Goal: Task Accomplishment & Management: Complete application form

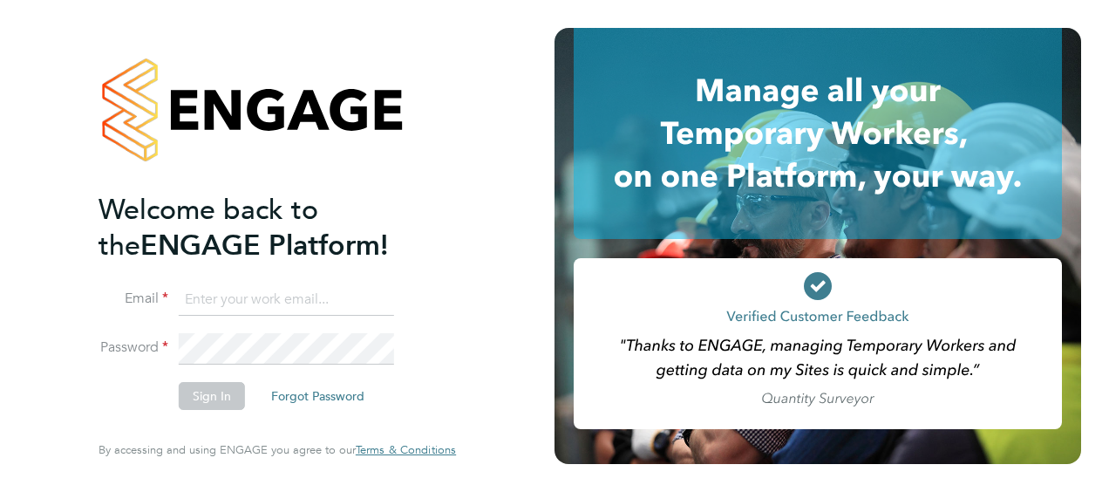
type input "[PERSON_NAME][EMAIL_ADDRESS][DOMAIN_NAME]"
click at [210, 389] on button "Sign In" at bounding box center [212, 396] width 66 height 28
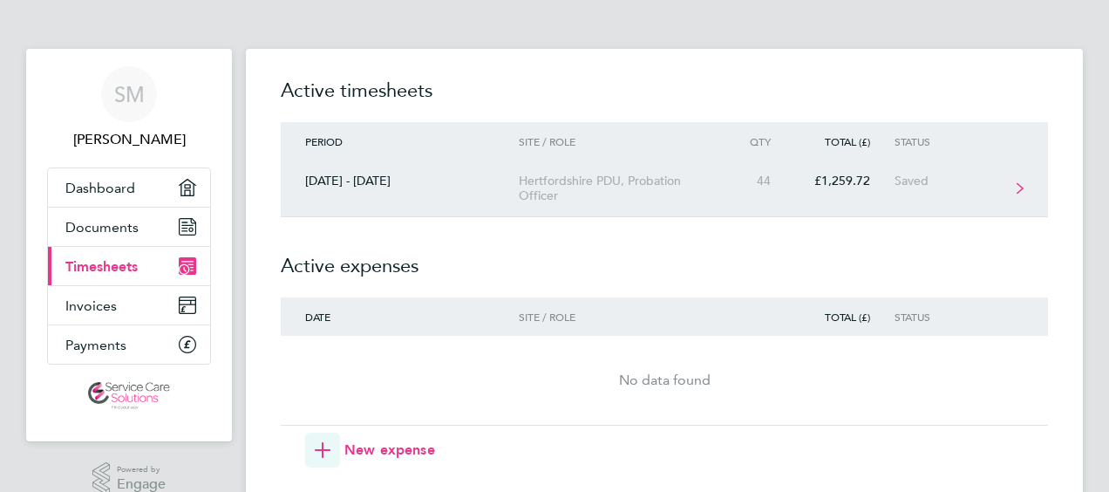
click at [696, 194] on div "Hertfordshire PDU, Probation Officer" at bounding box center [619, 189] width 200 height 30
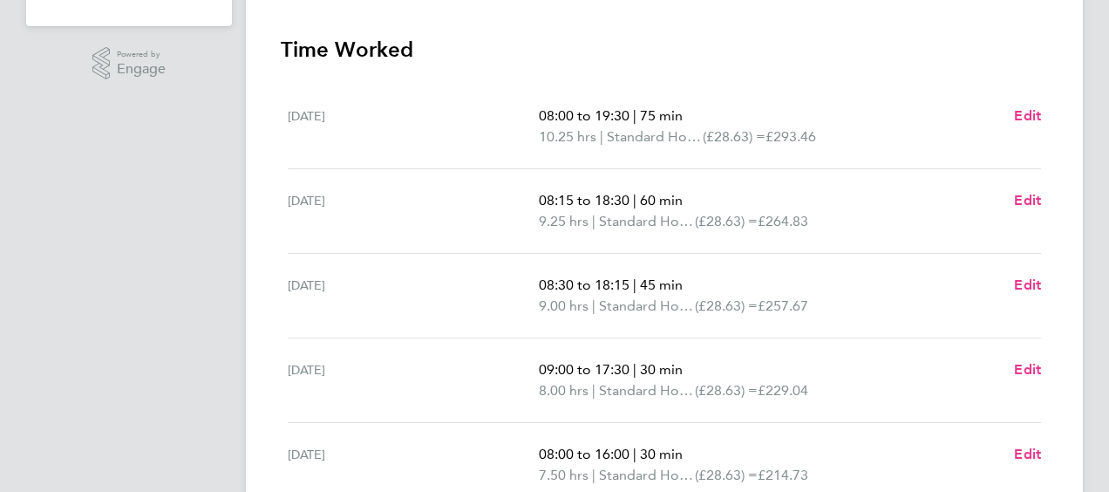
scroll to position [436, 0]
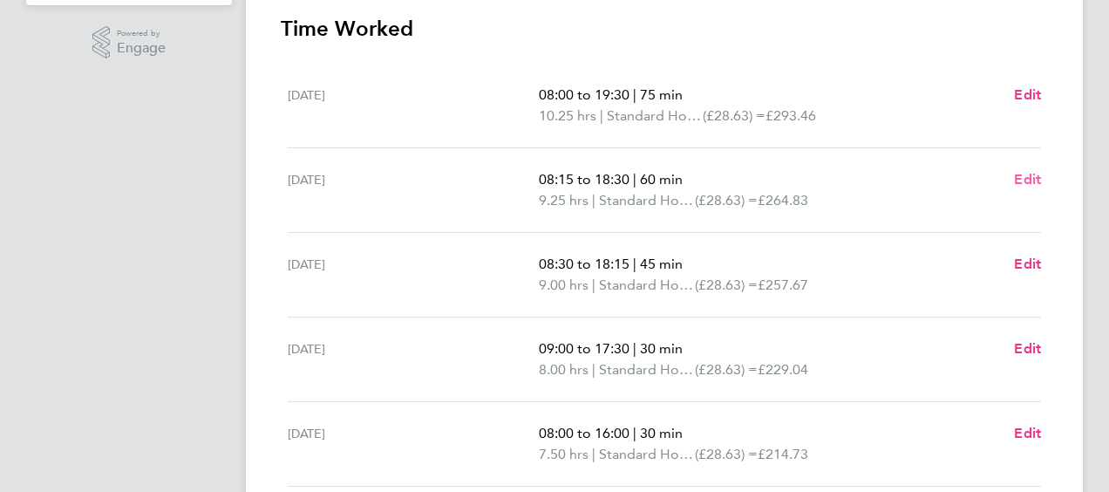
click at [1029, 178] on span "Edit" at bounding box center [1027, 179] width 27 height 17
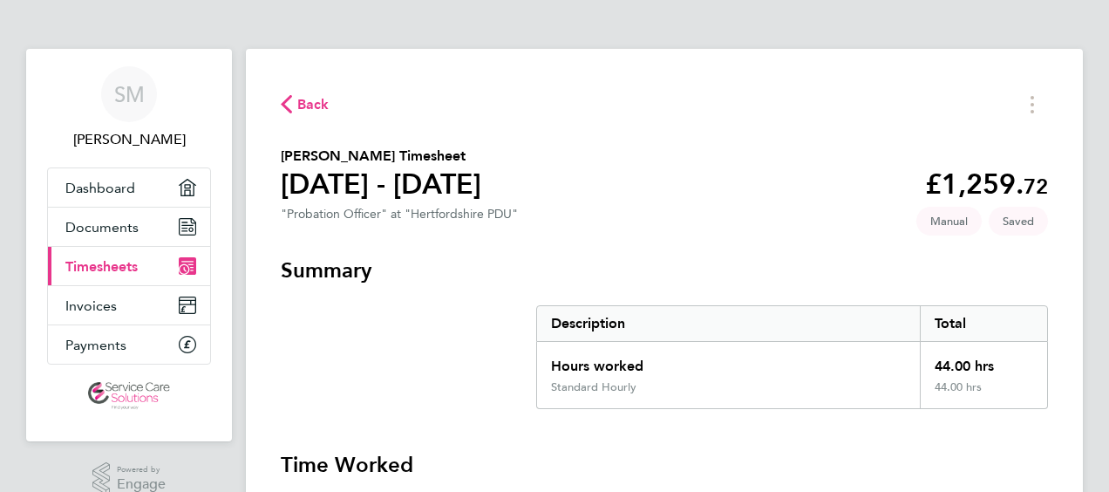
select select "60"
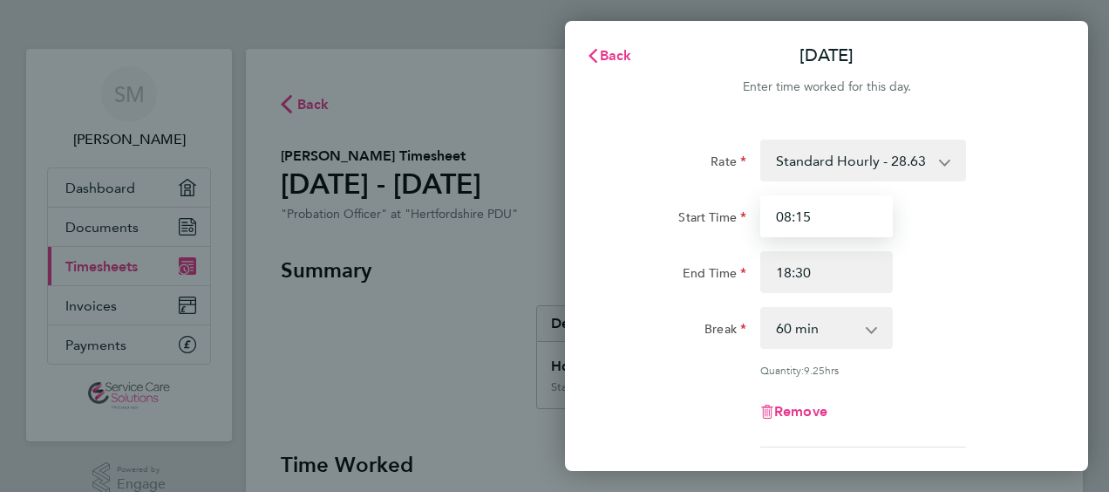
click at [820, 221] on input "08:15" at bounding box center [827, 216] width 133 height 42
type input "08:00"
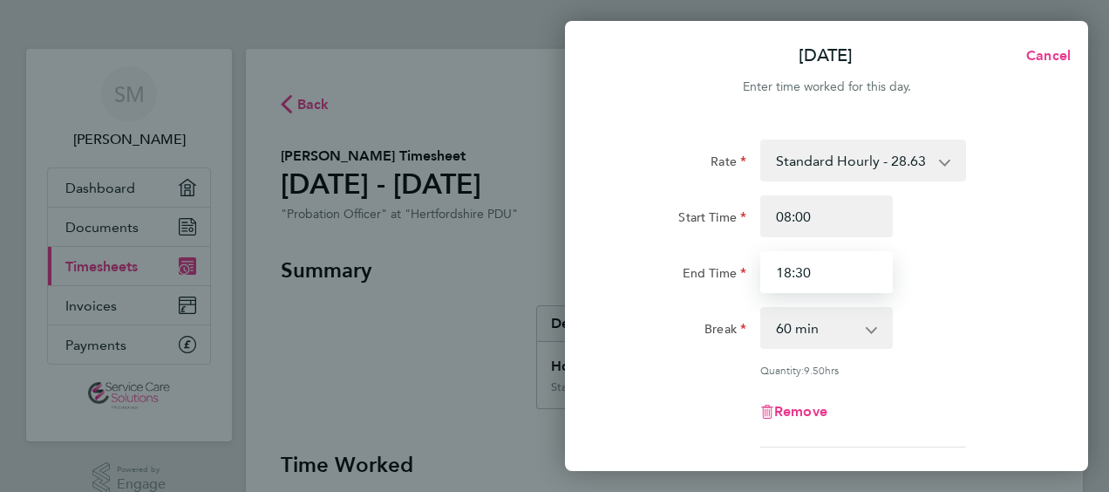
click at [788, 269] on input "18:30" at bounding box center [827, 272] width 133 height 42
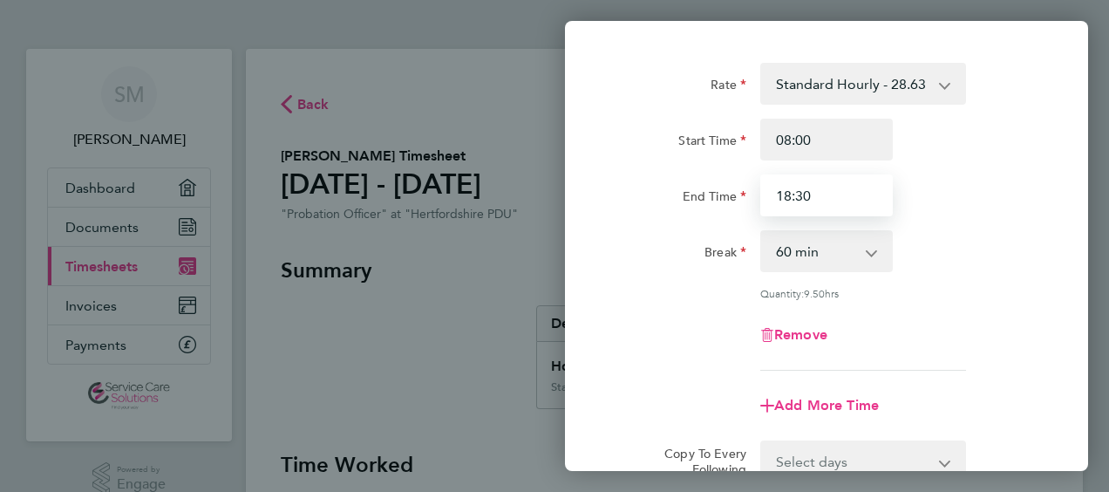
scroll to position [296, 0]
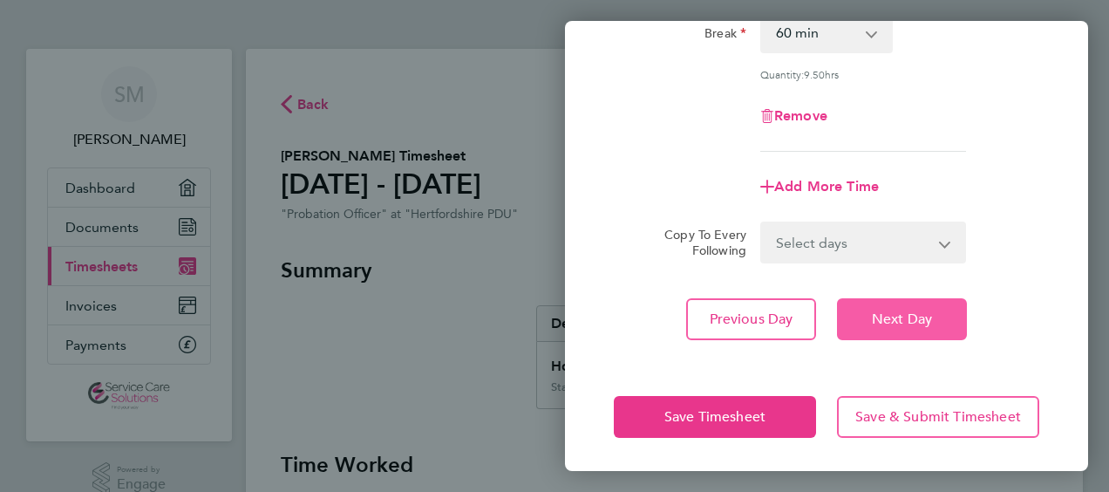
click at [922, 323] on span "Next Day" at bounding box center [902, 319] width 60 height 17
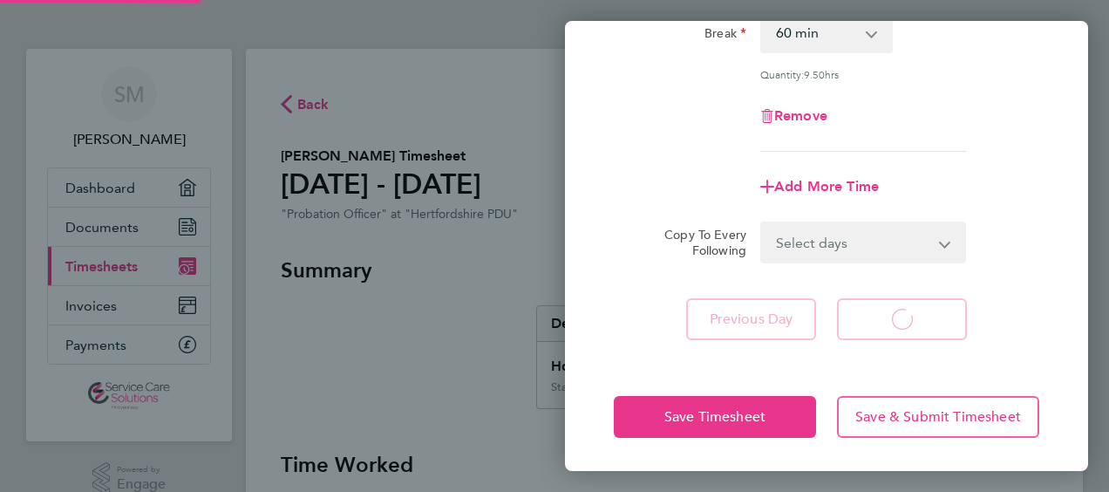
select select "45"
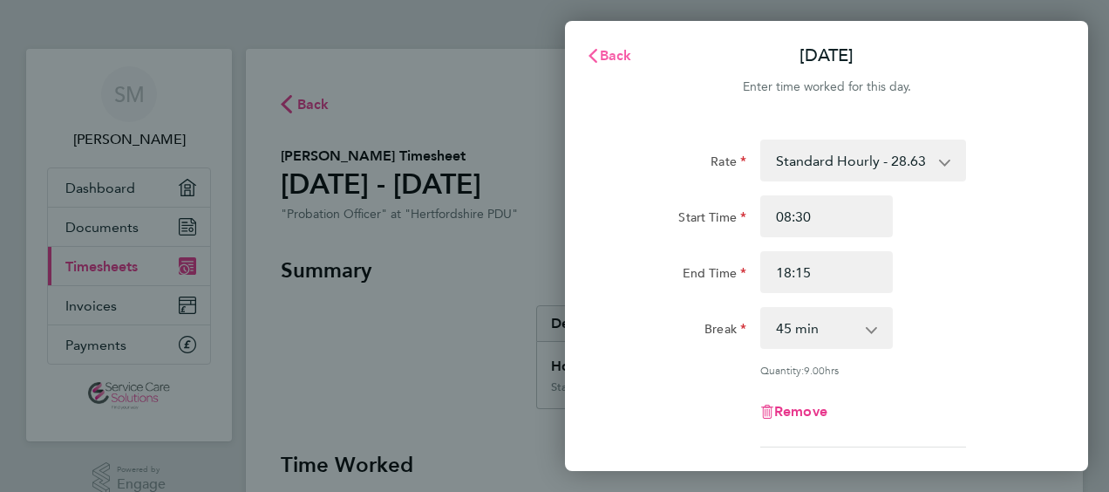
click at [616, 56] on span "Back" at bounding box center [616, 55] width 32 height 17
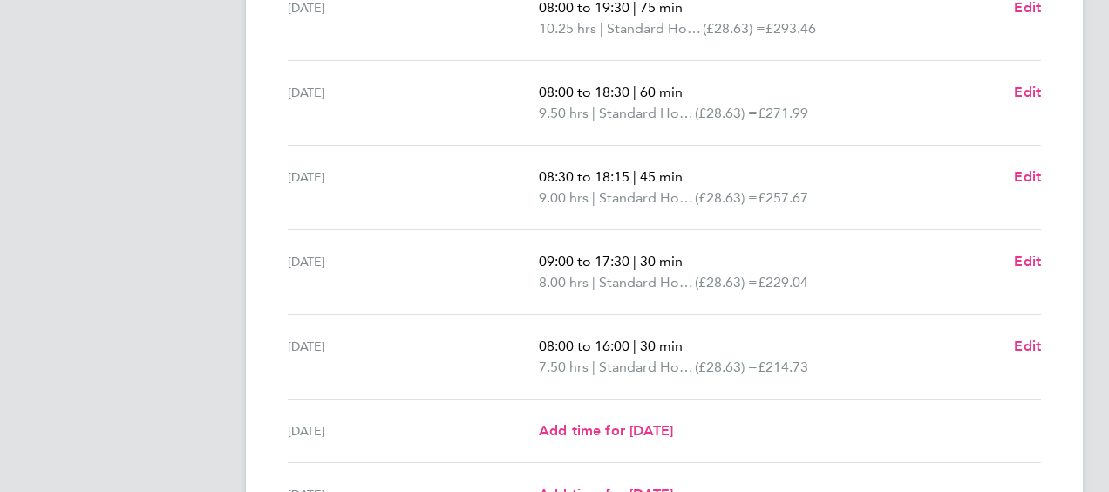
scroll to position [436, 0]
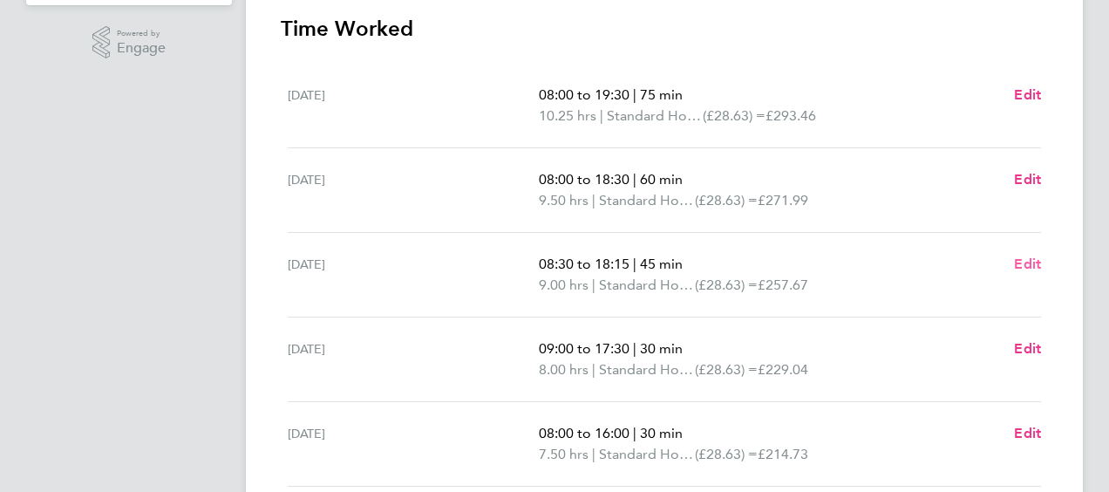
click at [1029, 263] on span "Edit" at bounding box center [1027, 264] width 27 height 17
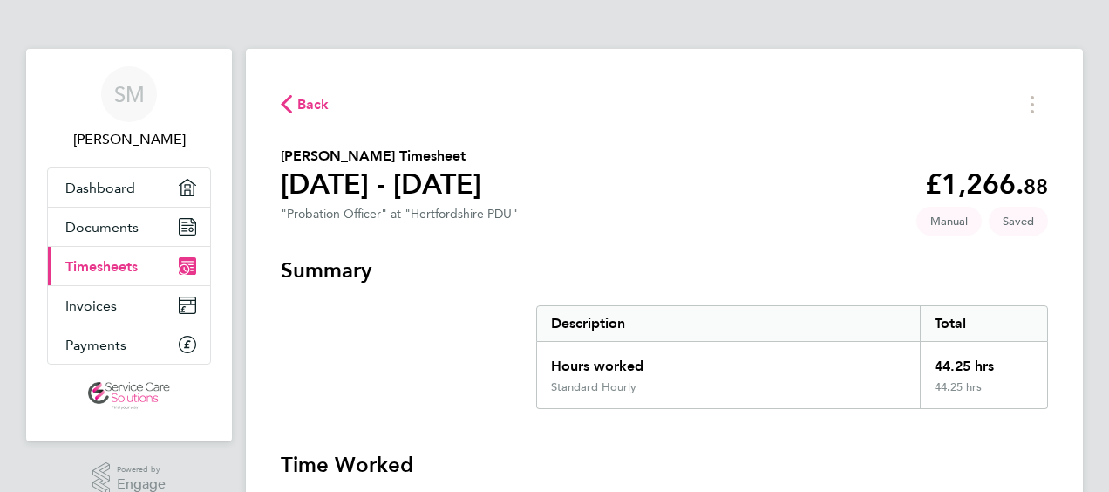
select select "45"
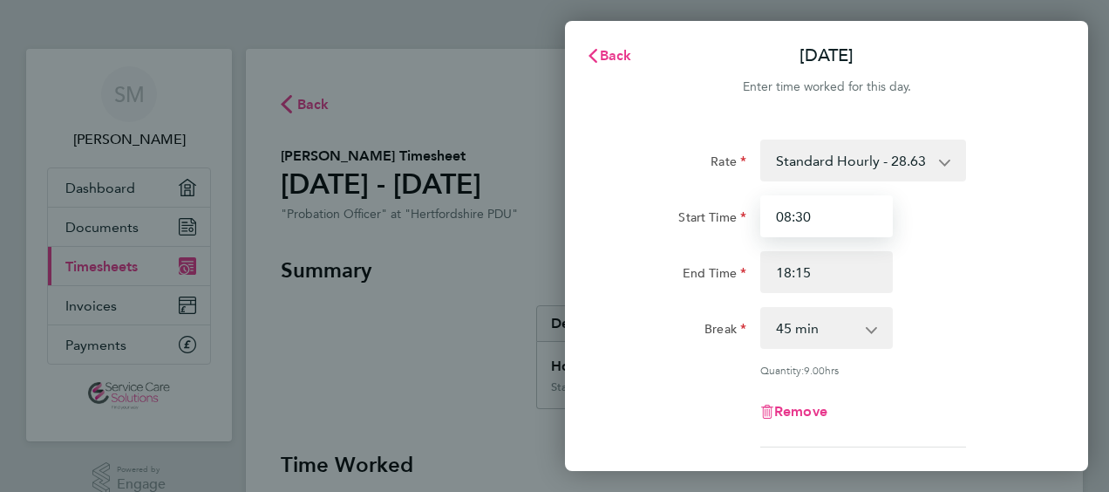
click at [827, 214] on input "08:30" at bounding box center [827, 216] width 133 height 42
type input "08:00"
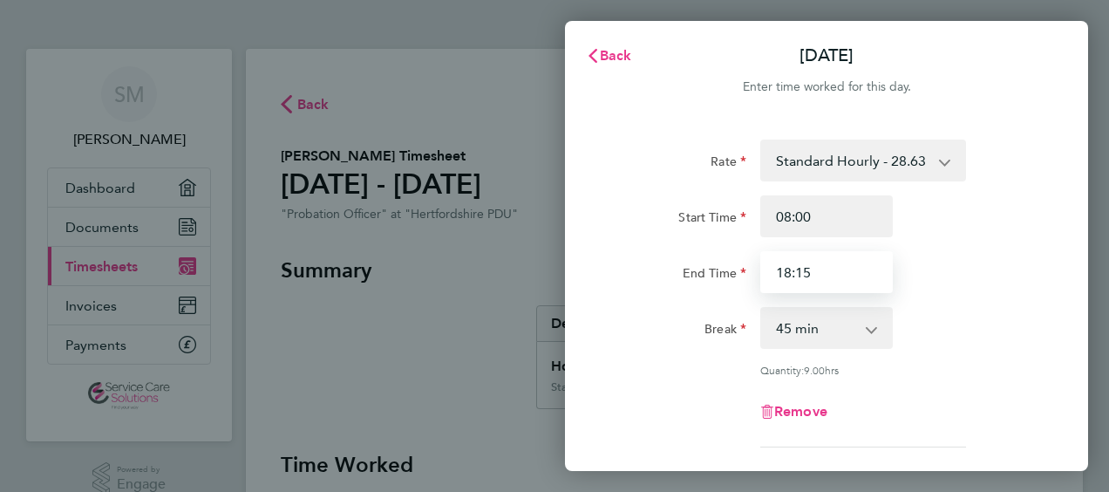
click at [818, 273] on input "18:15" at bounding box center [827, 272] width 133 height 42
type input "18:30"
click at [788, 330] on select "0 min 15 min 30 min 45 min 60 min 75 min 90 min" at bounding box center [816, 328] width 108 height 38
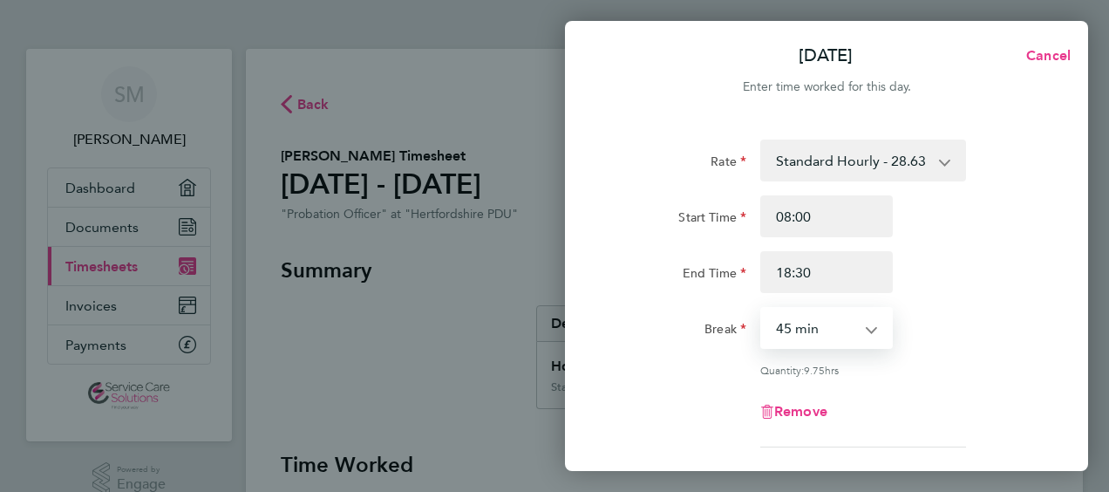
select select "60"
click at [762, 309] on select "0 min 15 min 30 min 45 min 60 min 75 min 90 min" at bounding box center [816, 328] width 108 height 38
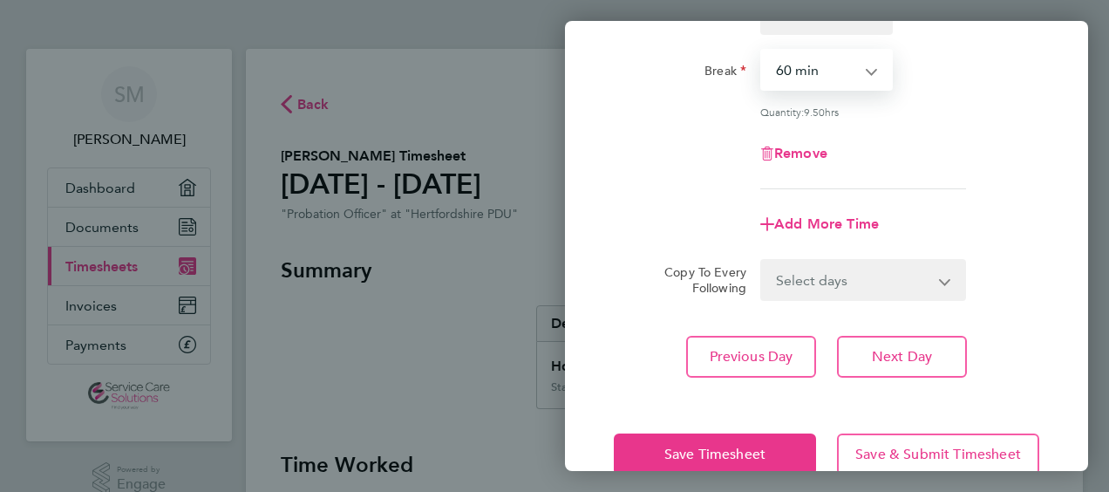
scroll to position [262, 0]
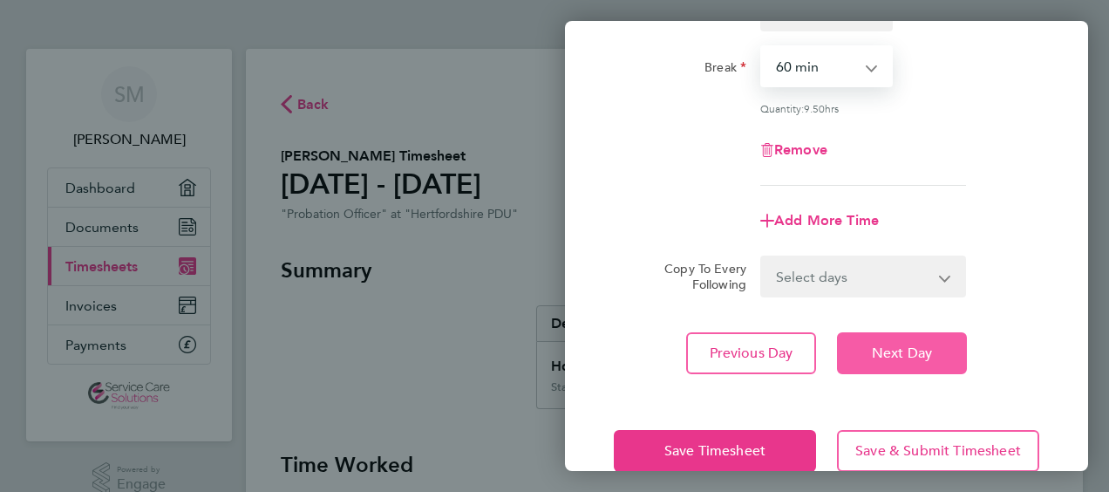
click at [863, 351] on button "Next Day" at bounding box center [902, 353] width 130 height 42
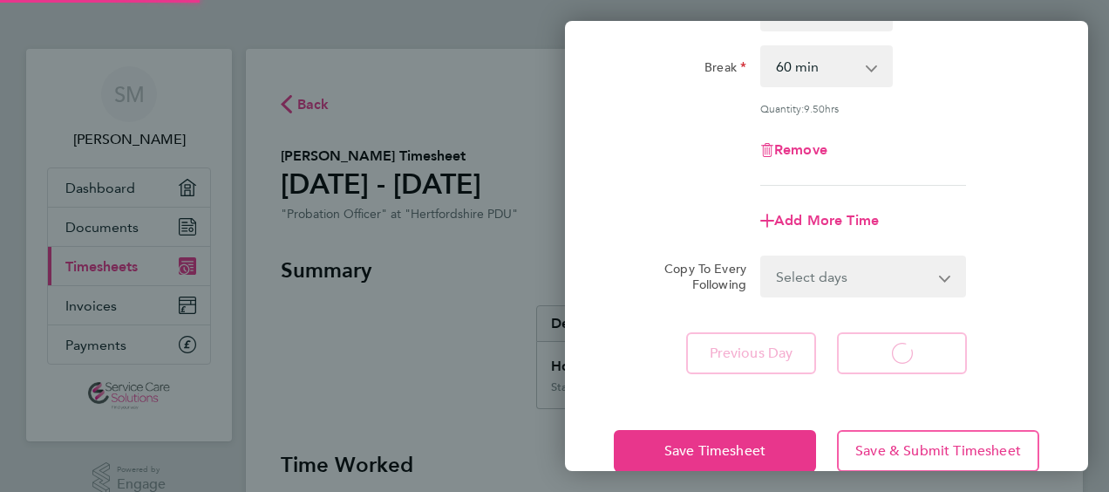
select select "30"
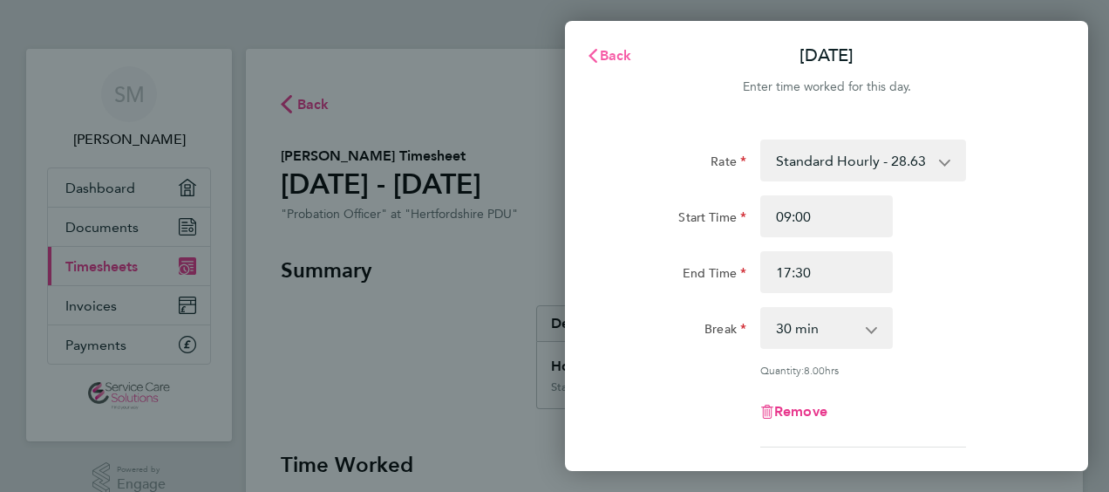
click at [611, 51] on span "Back" at bounding box center [616, 55] width 32 height 17
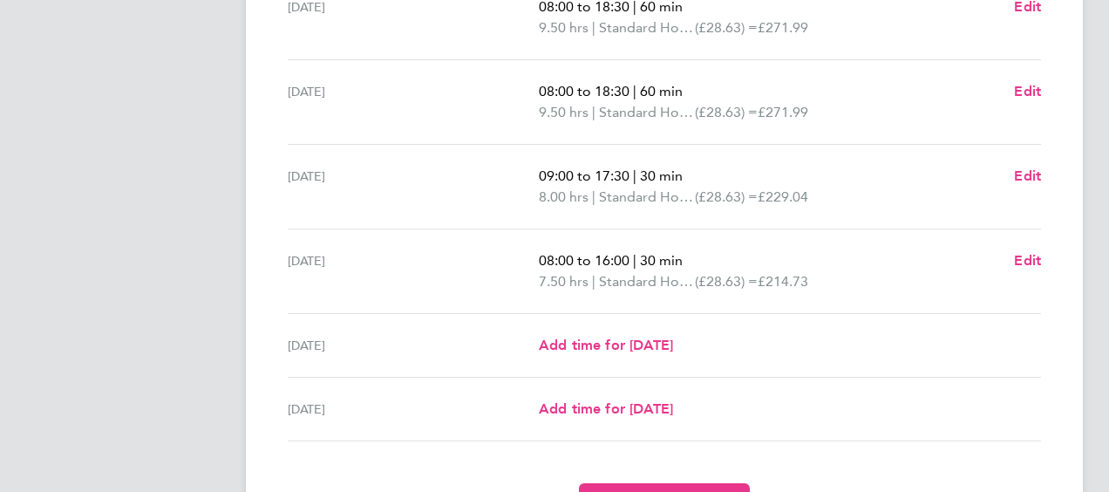
scroll to position [611, 0]
click at [1020, 174] on span "Edit" at bounding box center [1027, 174] width 27 height 17
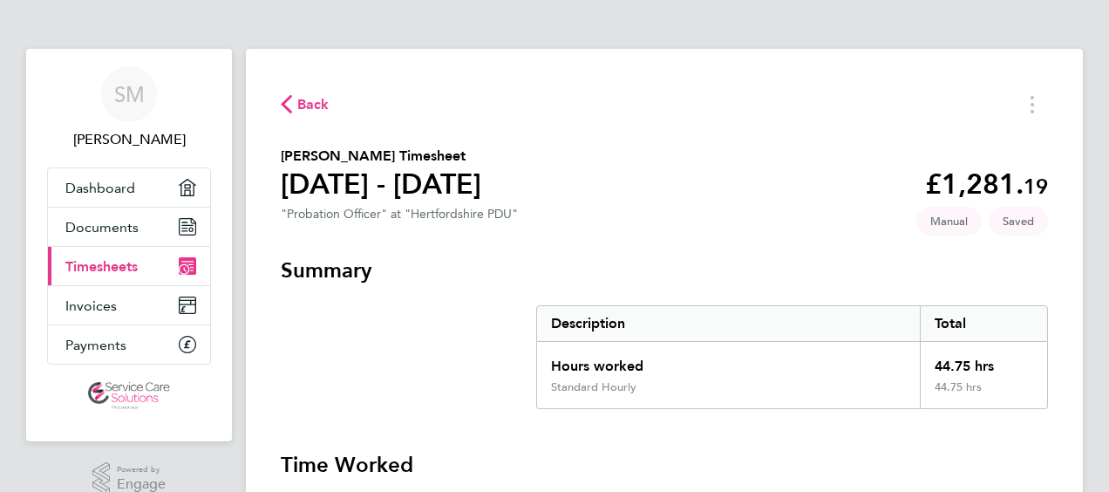
select select "30"
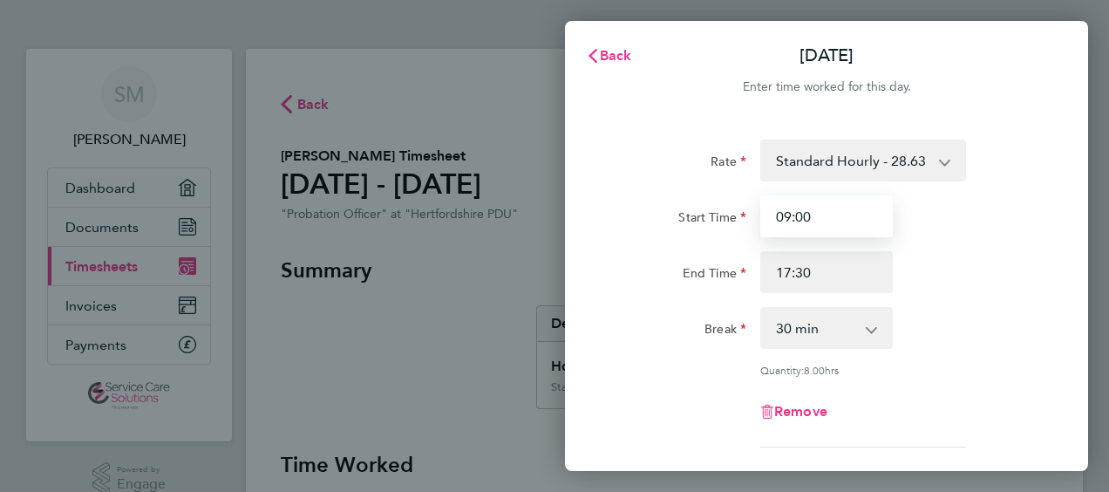
drag, startPoint x: 821, startPoint y: 216, endPoint x: 768, endPoint y: 215, distance: 53.2
click at [768, 215] on input "09:00" at bounding box center [827, 216] width 133 height 42
type input "08:00"
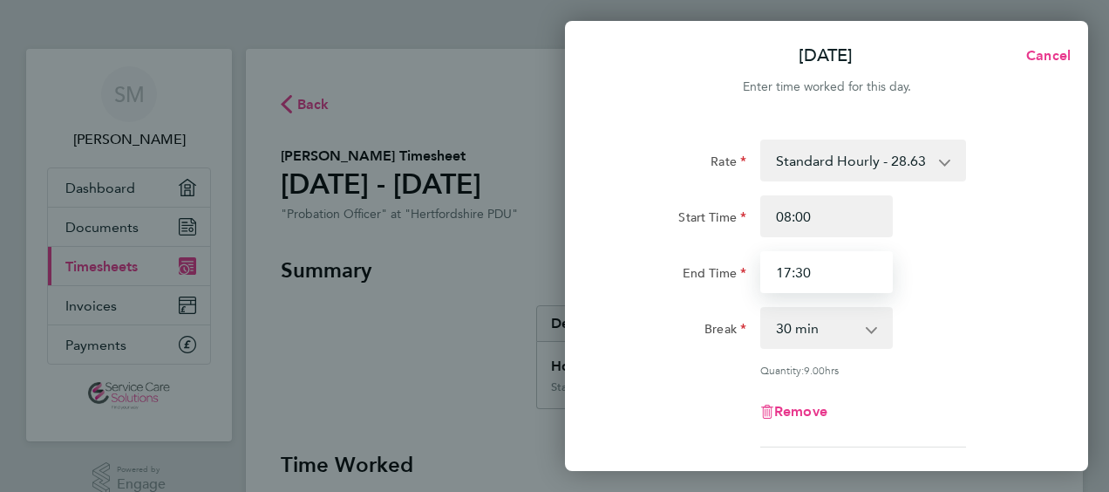
drag, startPoint x: 820, startPoint y: 270, endPoint x: 761, endPoint y: 270, distance: 59.3
click at [761, 270] on input "17:30" at bounding box center [827, 272] width 133 height 42
type input "16:30"
click at [697, 325] on div "Break" at bounding box center [680, 324] width 133 height 35
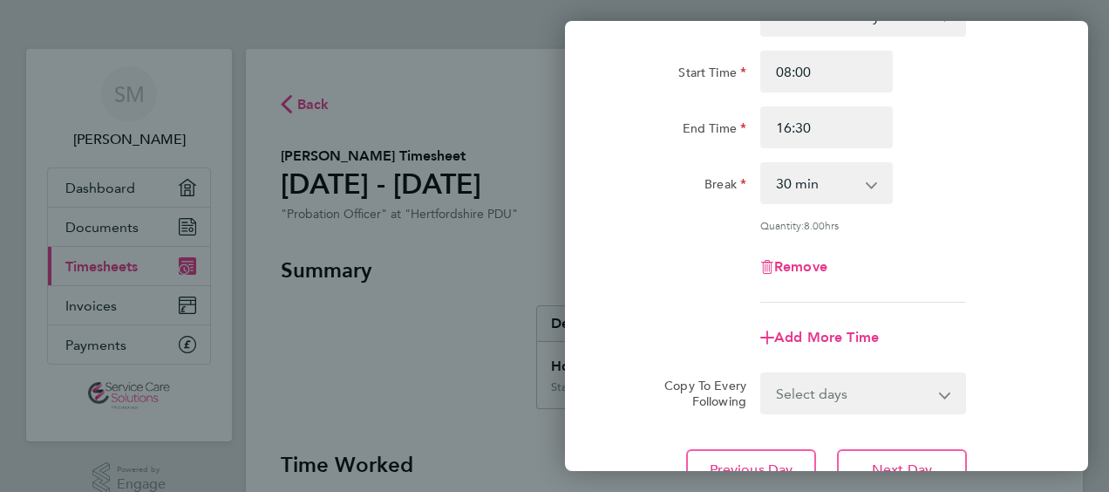
scroll to position [296, 0]
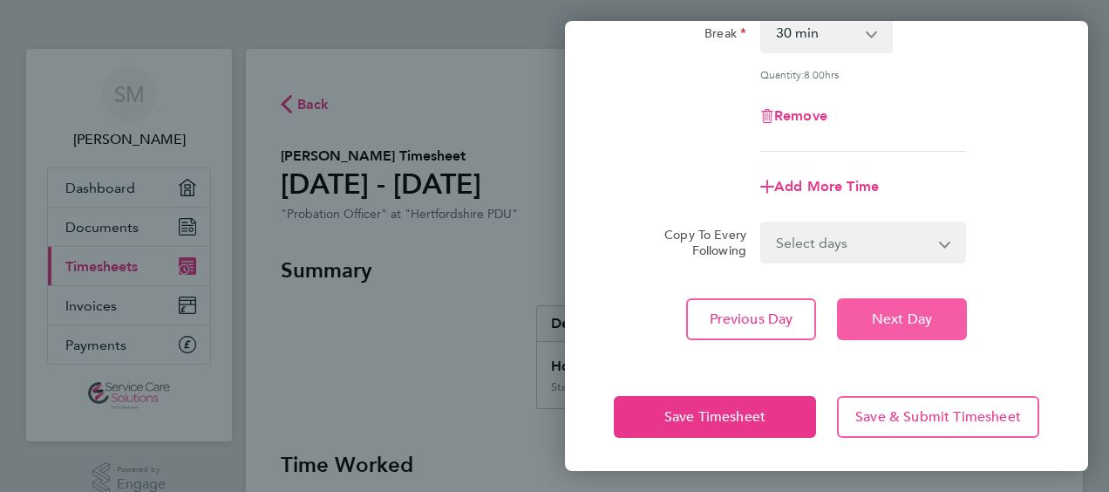
click at [906, 319] on span "Next Day" at bounding box center [902, 319] width 60 height 17
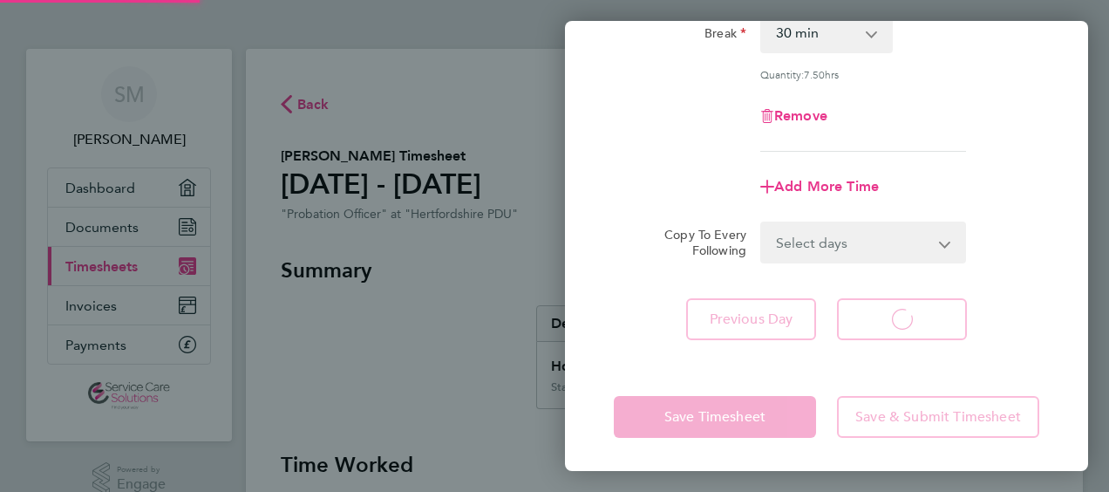
select select "30"
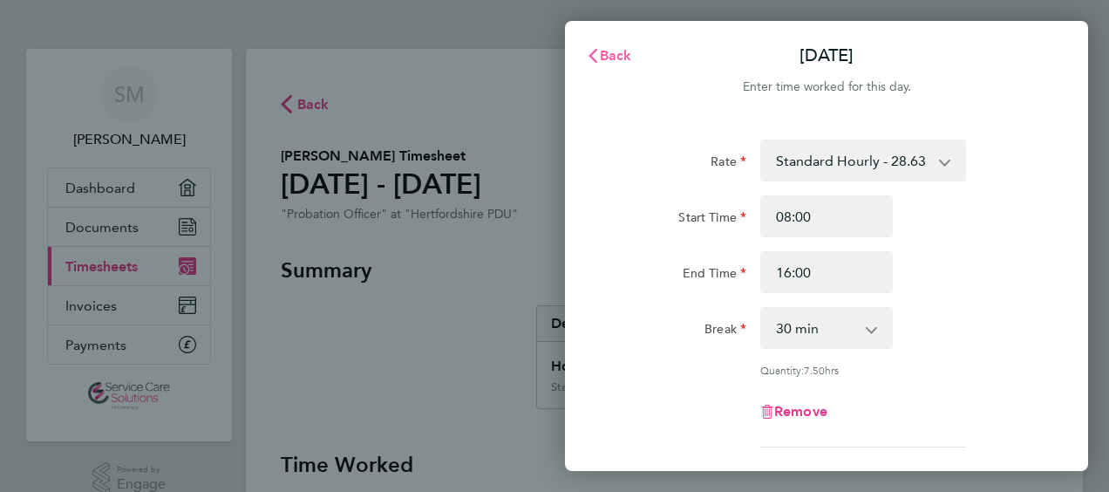
click at [612, 53] on span "Back" at bounding box center [616, 55] width 32 height 17
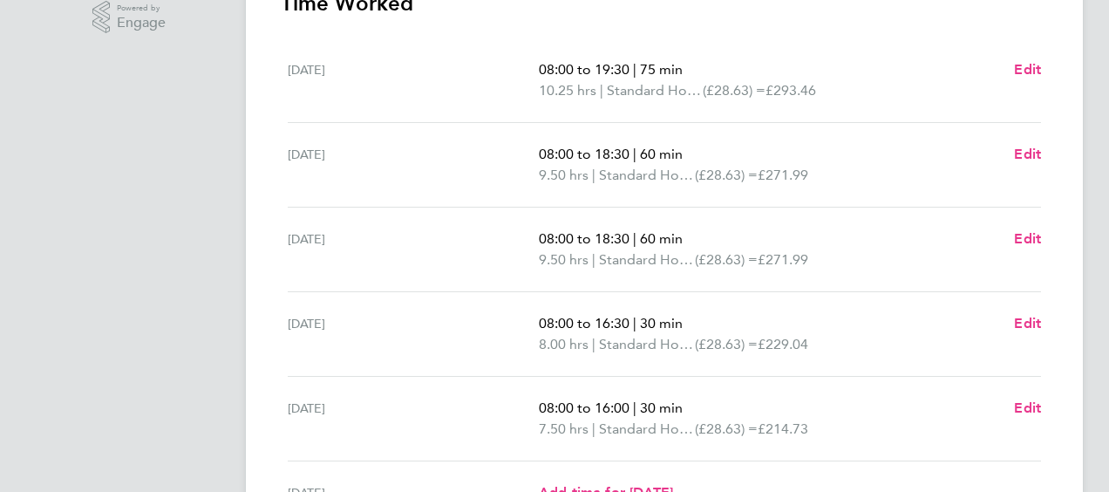
scroll to position [436, 0]
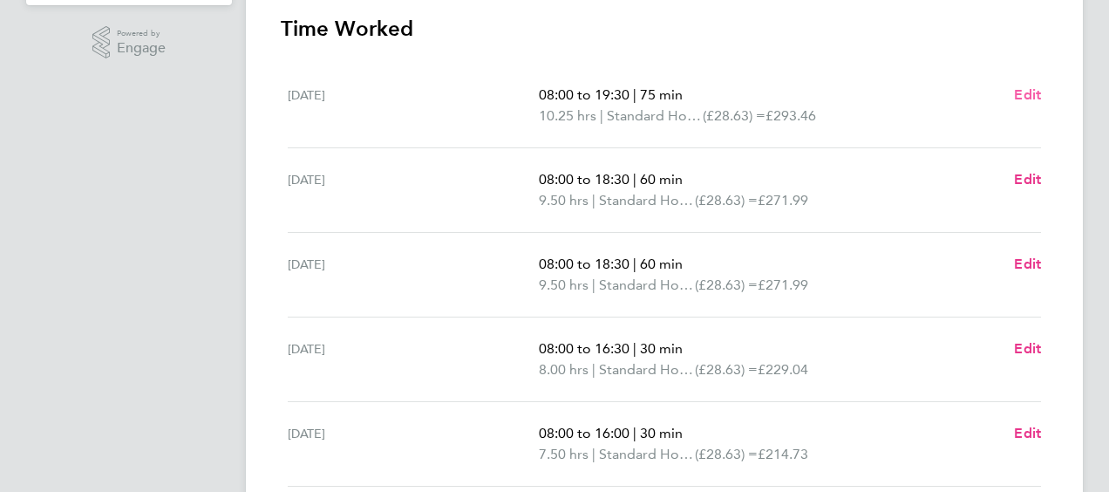
click at [1040, 96] on span "Edit" at bounding box center [1027, 94] width 27 height 17
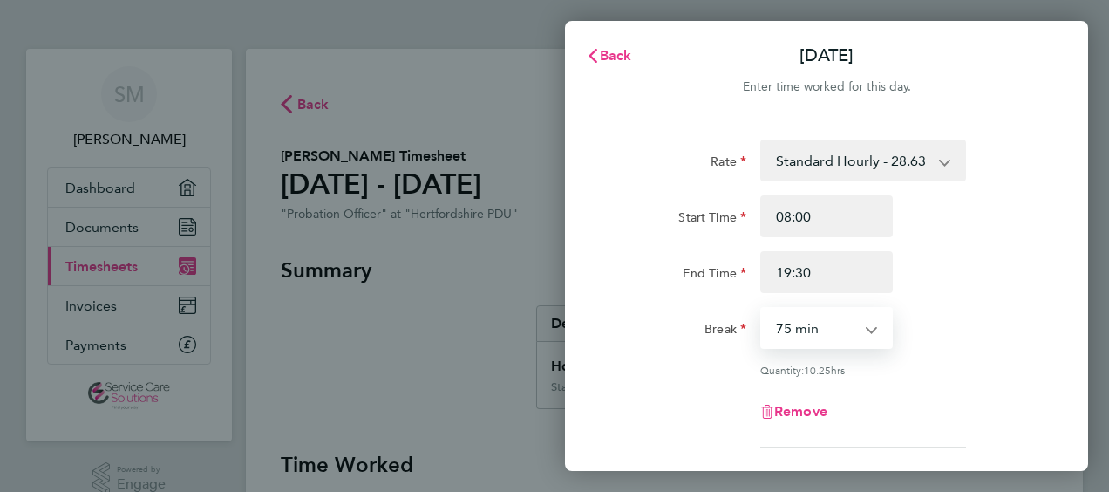
click at [802, 331] on select "0 min 15 min 30 min 45 min 60 min 75 min 90 min" at bounding box center [816, 328] width 108 height 38
select select "60"
click at [762, 309] on select "0 min 15 min 30 min 45 min 60 min 75 min 90 min" at bounding box center [816, 328] width 108 height 38
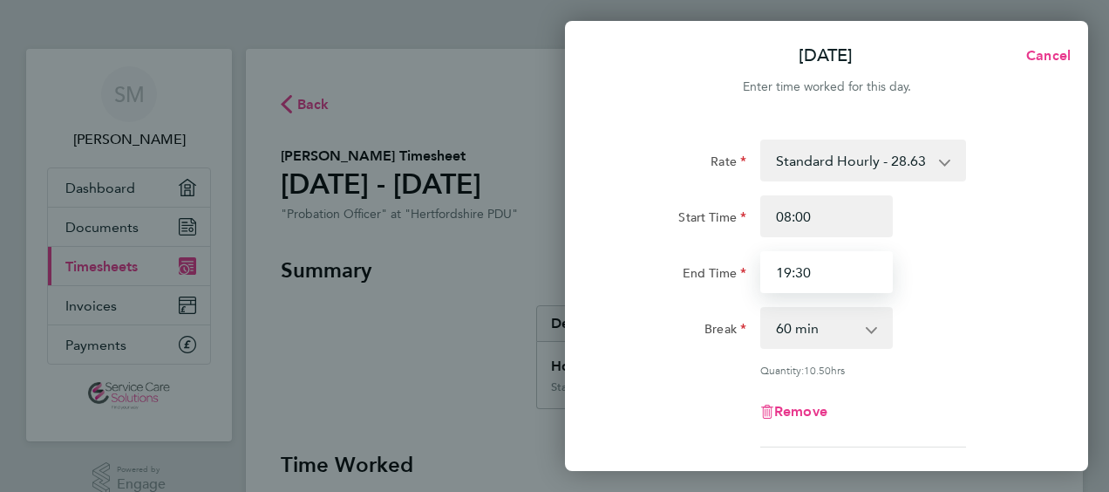
drag, startPoint x: 757, startPoint y: 263, endPoint x: 747, endPoint y: 263, distance: 10.5
click at [747, 263] on div "End Time 19:30" at bounding box center [827, 272] width 440 height 42
type input "18:30"
click at [709, 412] on div "Remove" at bounding box center [827, 412] width 440 height 42
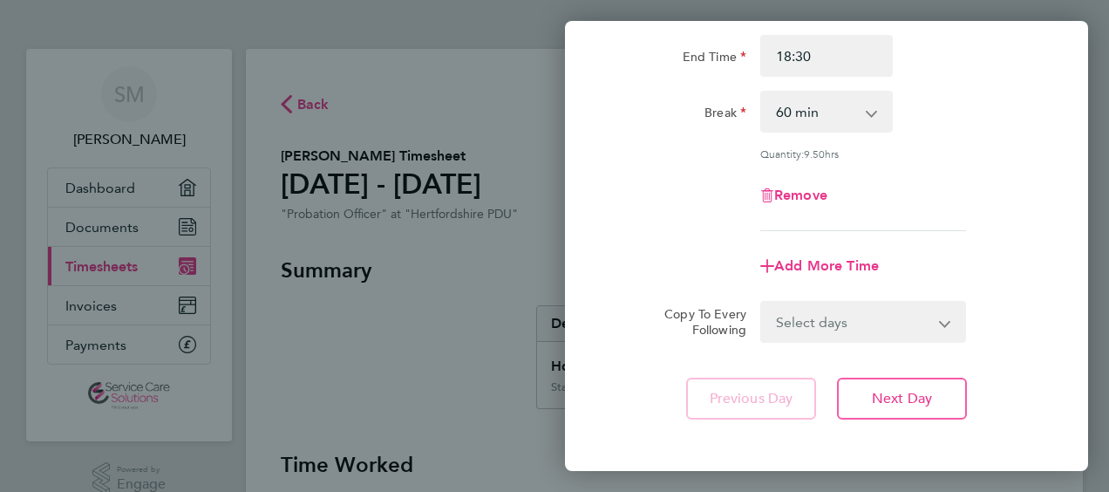
scroll to position [296, 0]
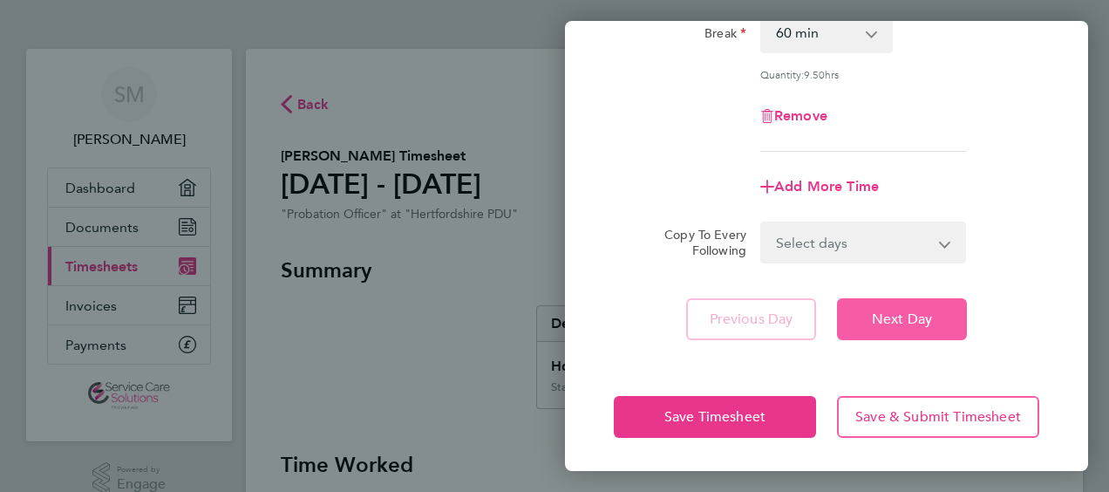
click at [905, 305] on button "Next Day" at bounding box center [902, 319] width 130 height 42
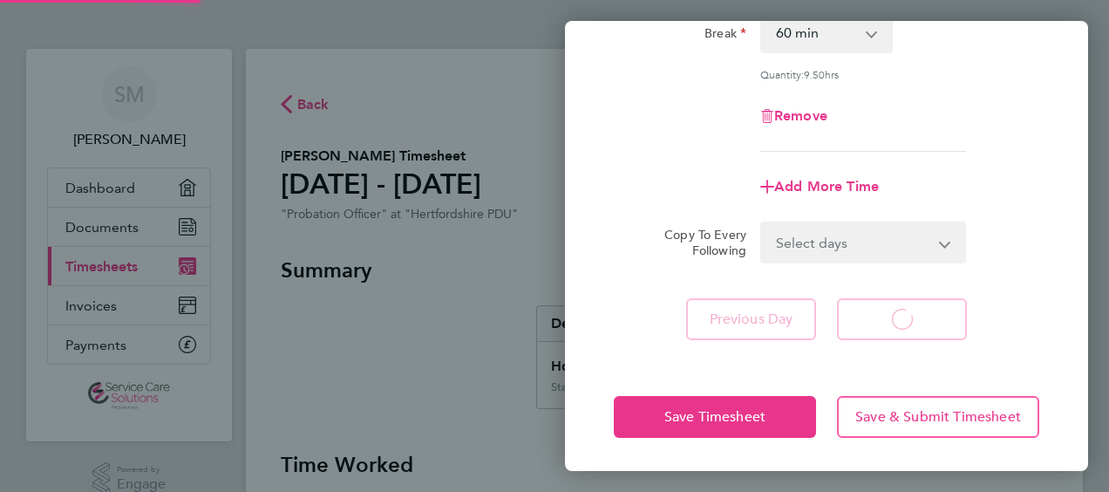
select select "60"
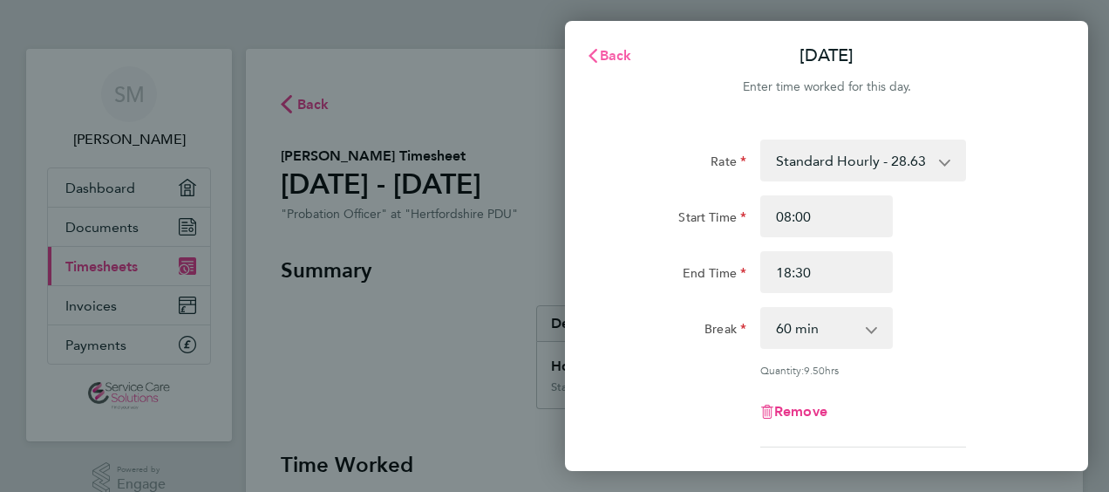
click at [607, 59] on span "Back" at bounding box center [616, 55] width 32 height 17
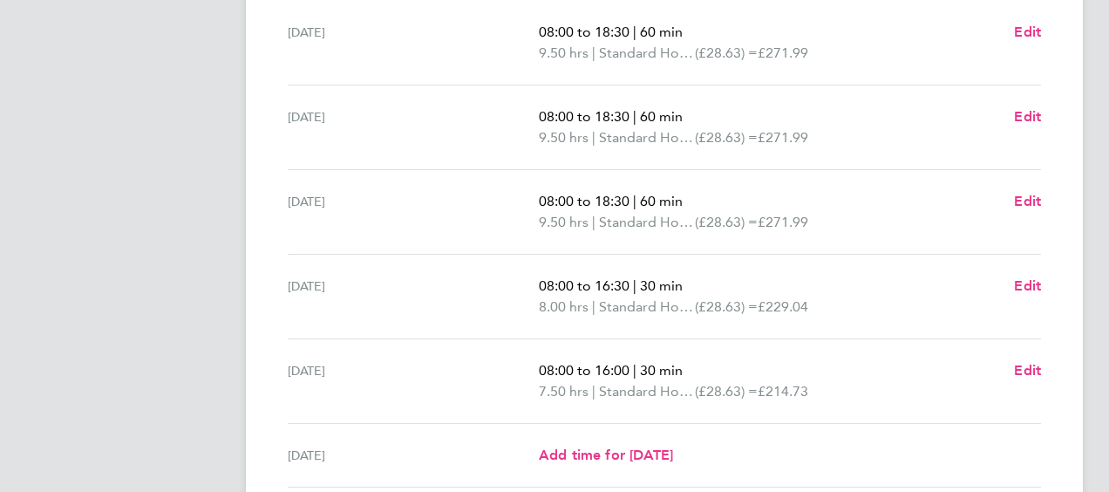
scroll to position [523, 0]
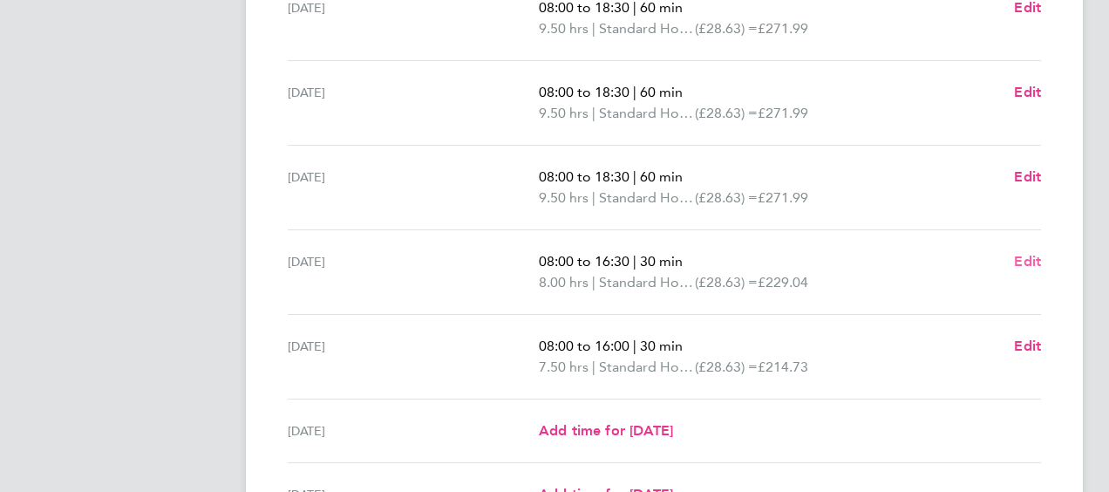
click at [1031, 260] on span "Edit" at bounding box center [1027, 261] width 27 height 17
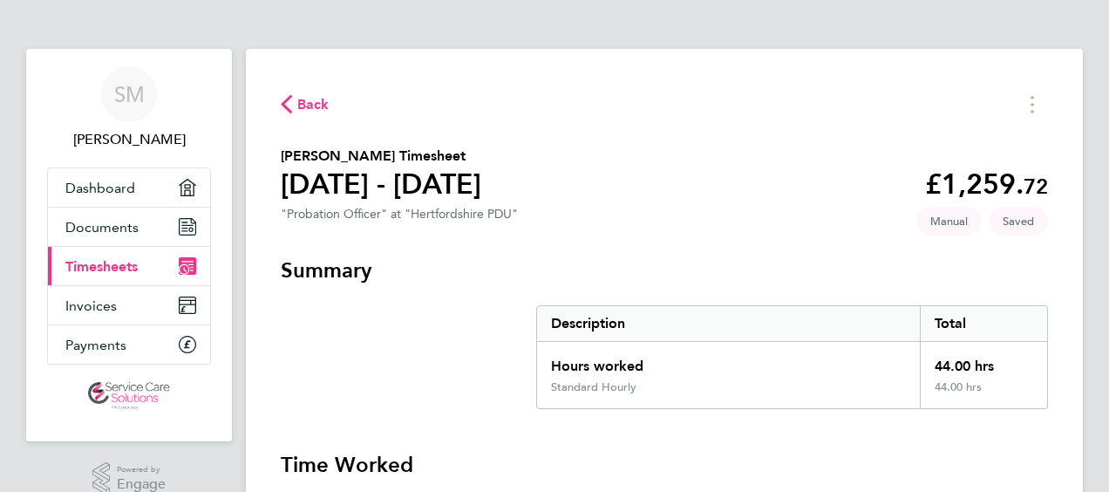
select select "30"
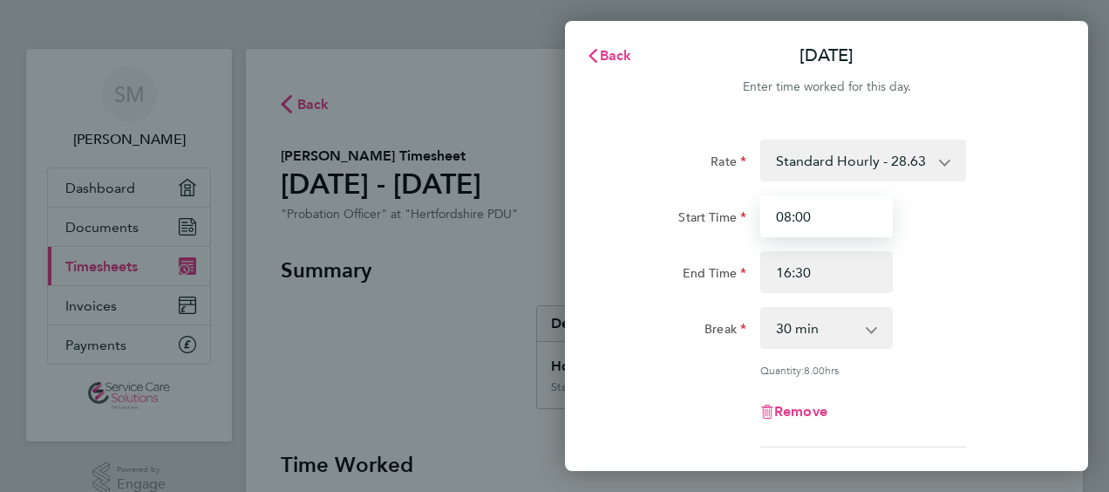
click at [825, 219] on input "08:00" at bounding box center [827, 216] width 133 height 42
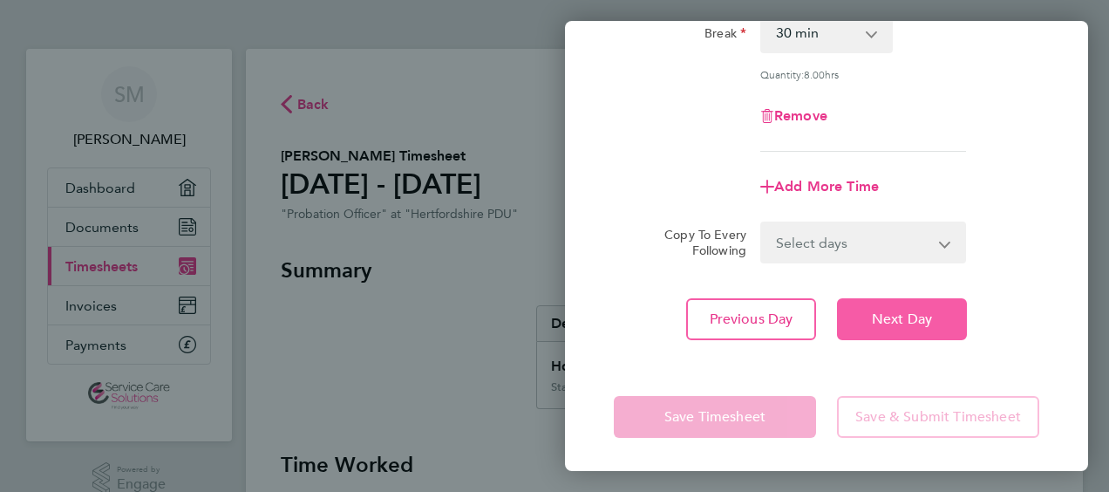
type input "08:30"
click at [906, 320] on span "Next Day" at bounding box center [902, 319] width 60 height 17
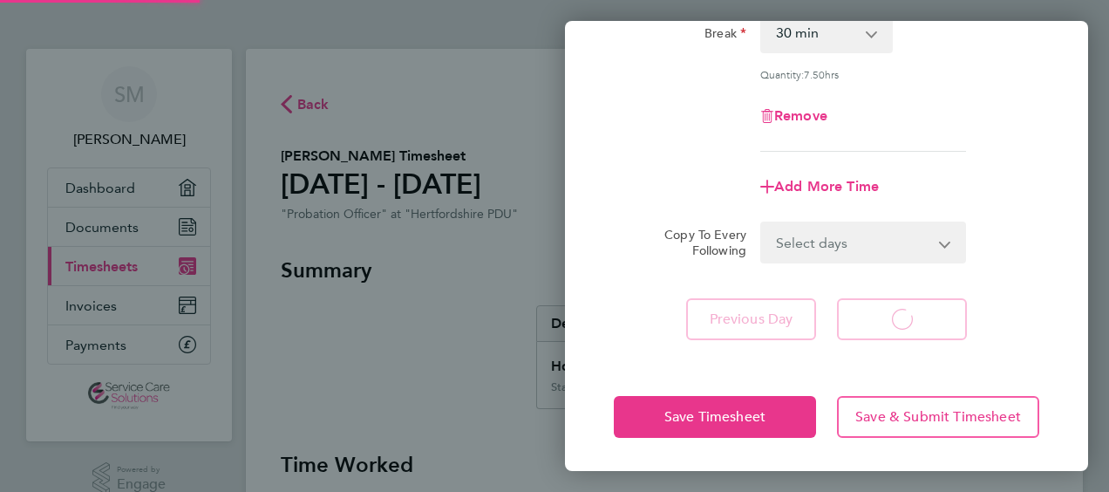
select select "30"
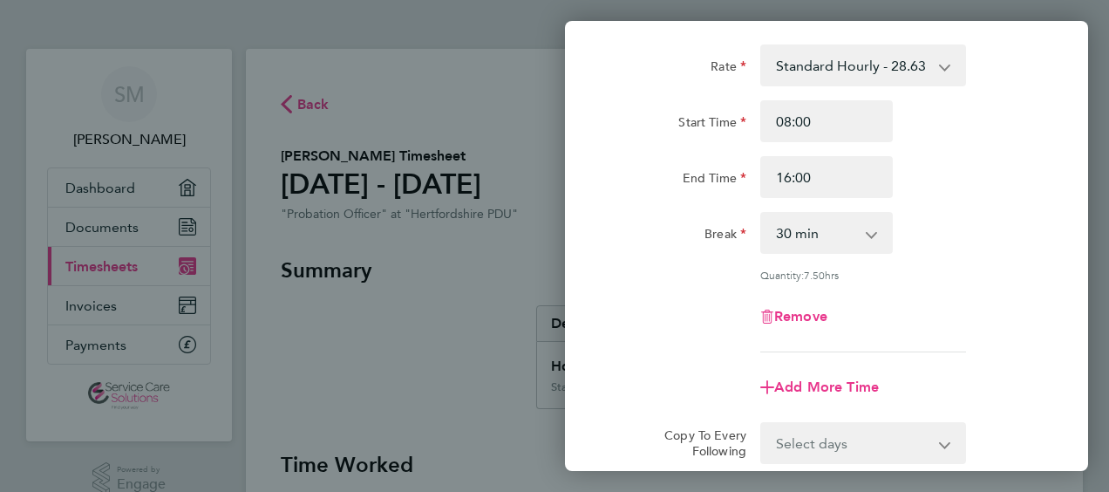
scroll to position [34, 0]
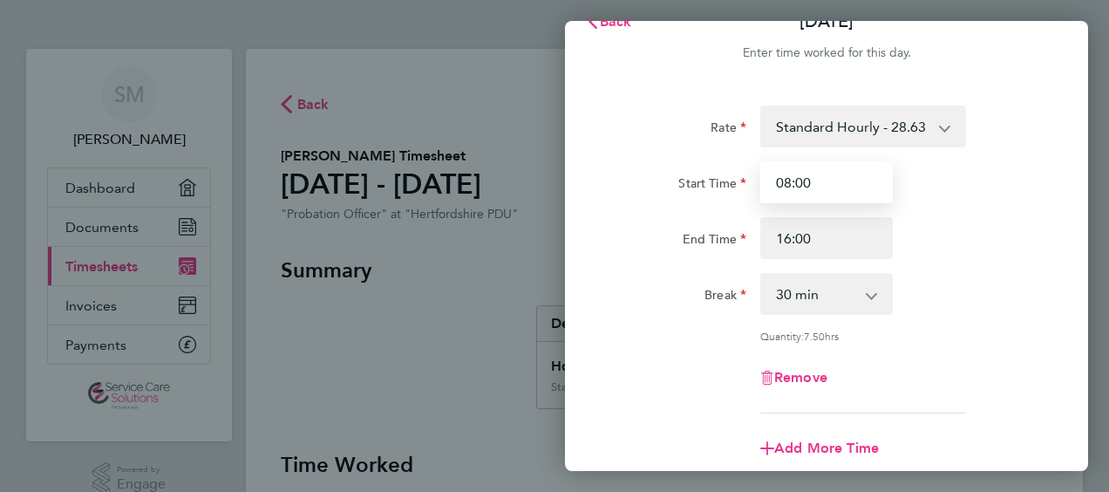
drag, startPoint x: 823, startPoint y: 185, endPoint x: 778, endPoint y: 179, distance: 45.8
click at [778, 179] on input "08:00" at bounding box center [827, 182] width 133 height 42
type input "09:30"
click at [762, 213] on div "Start Time 09:30 End Time 16:00" at bounding box center [827, 210] width 440 height 98
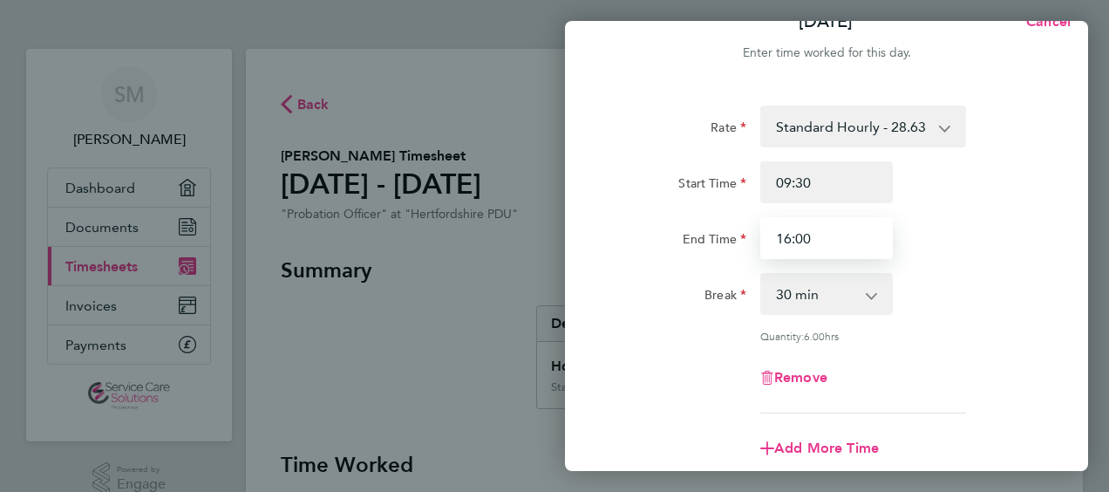
drag, startPoint x: 774, startPoint y: 234, endPoint x: 896, endPoint y: 241, distance: 122.3
click at [896, 241] on div "16:00" at bounding box center [827, 238] width 147 height 42
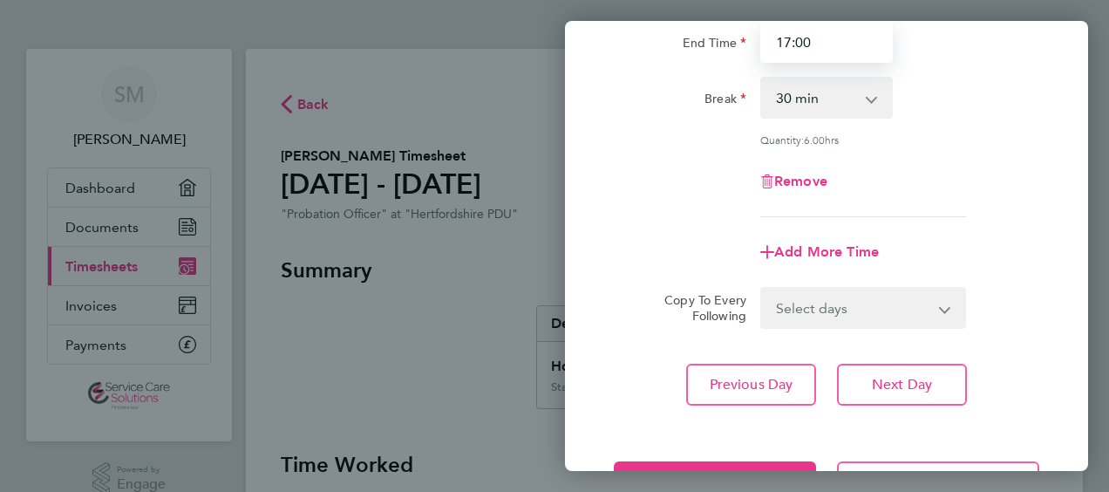
scroll to position [296, 0]
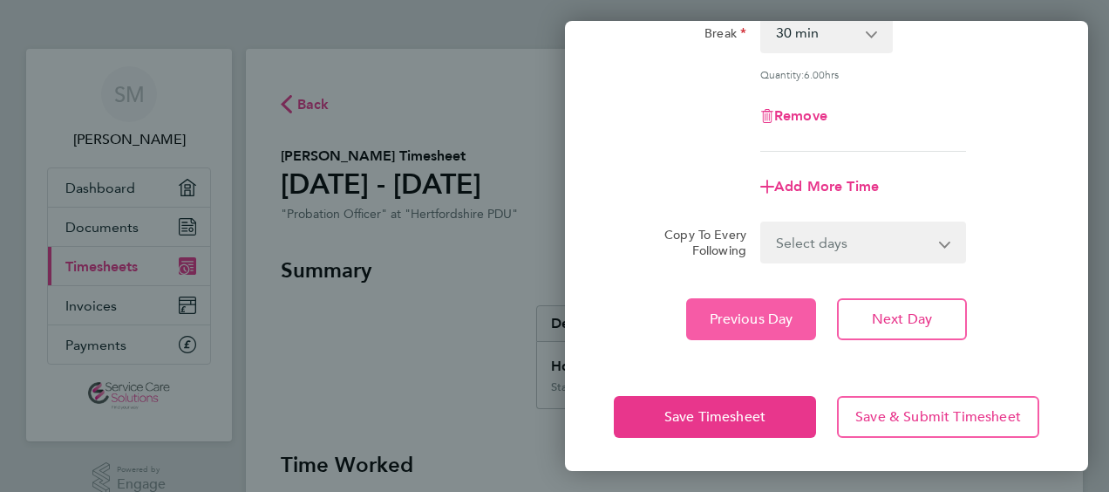
type input "17:00"
drag, startPoint x: 719, startPoint y: 305, endPoint x: 668, endPoint y: 30, distance: 280.2
click at [720, 303] on button "Previous Day" at bounding box center [751, 319] width 130 height 42
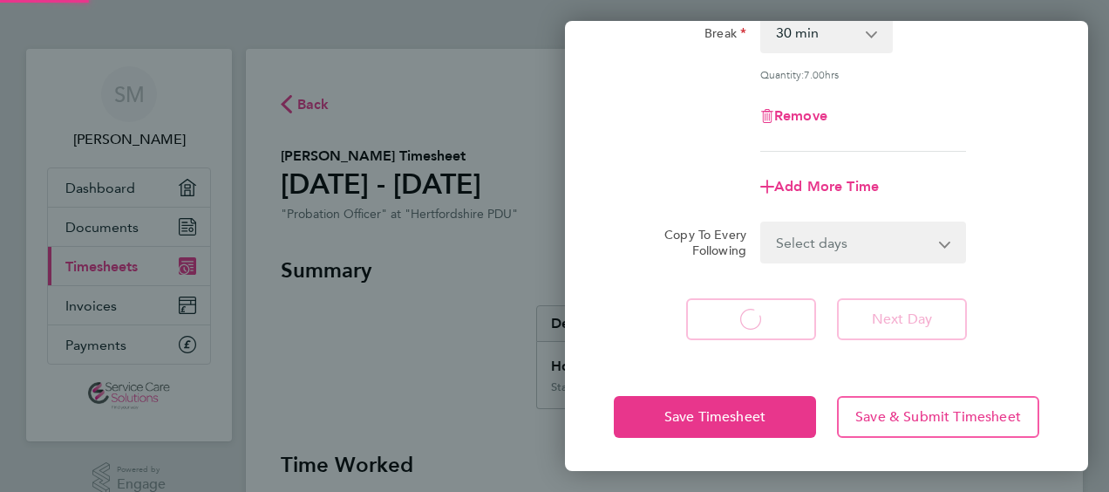
select select "30"
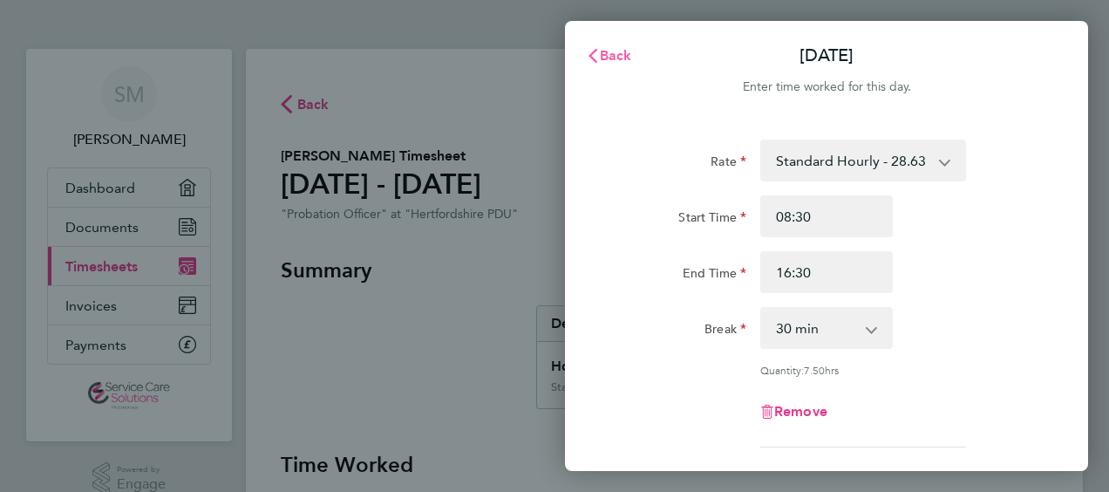
click at [621, 52] on span "Back" at bounding box center [616, 55] width 32 height 17
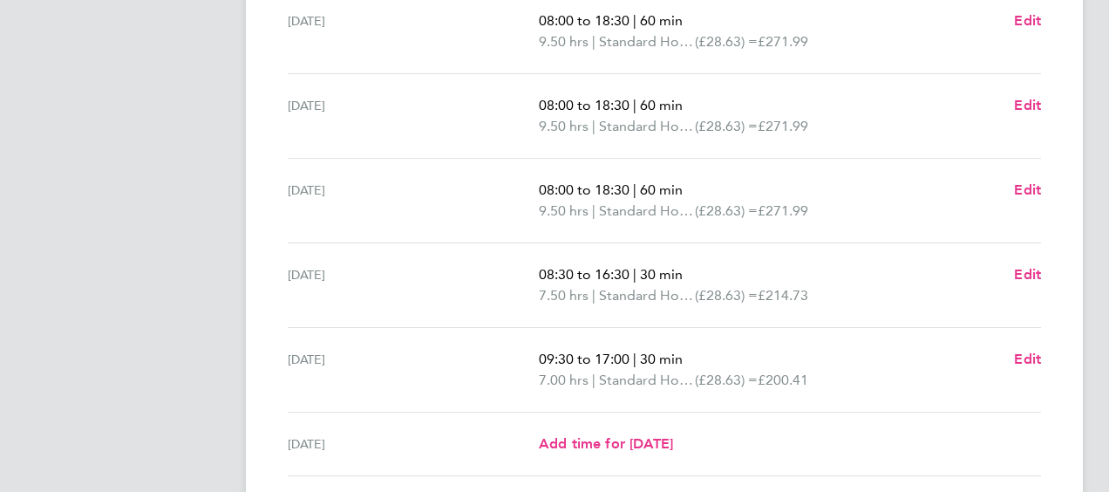
scroll to position [611, 0]
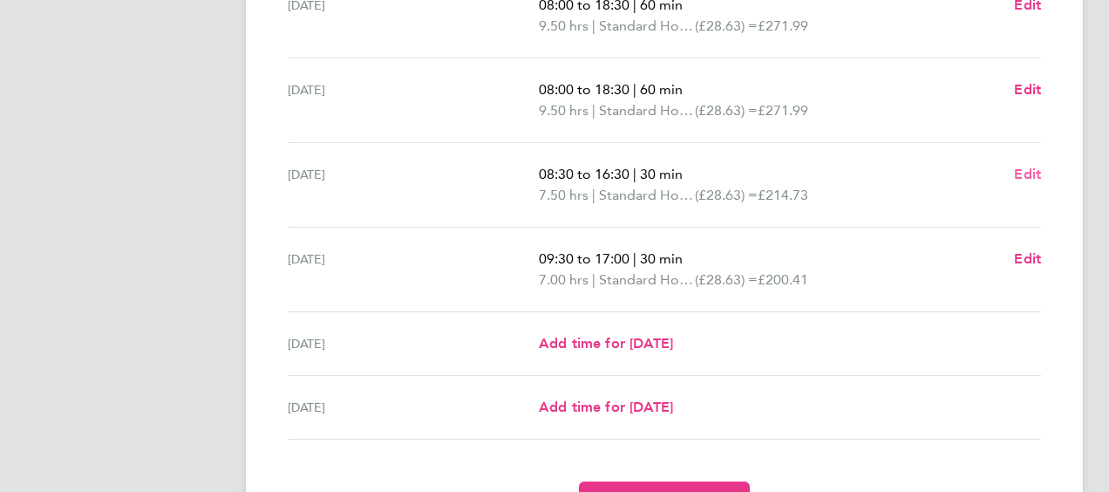
click at [1031, 173] on span "Edit" at bounding box center [1027, 174] width 27 height 17
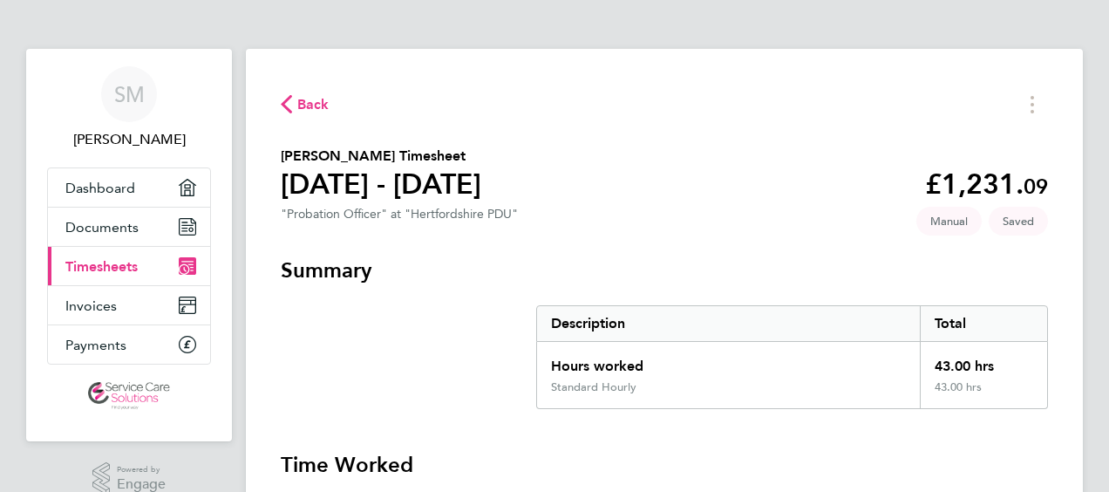
select select "30"
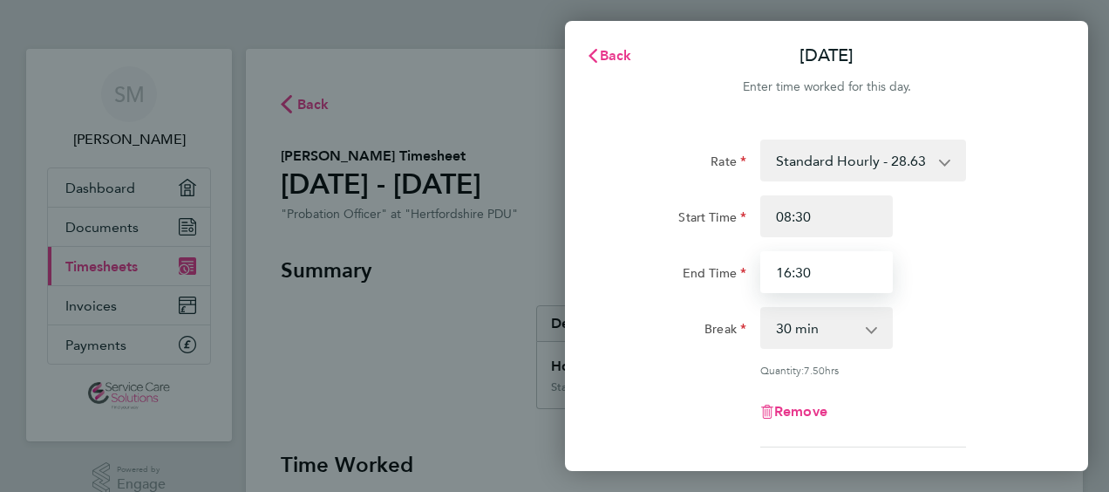
click at [833, 276] on input "16:30" at bounding box center [827, 272] width 133 height 42
drag, startPoint x: 833, startPoint y: 276, endPoint x: 774, endPoint y: 272, distance: 59.4
click at [774, 272] on input "16:30" at bounding box center [827, 272] width 133 height 42
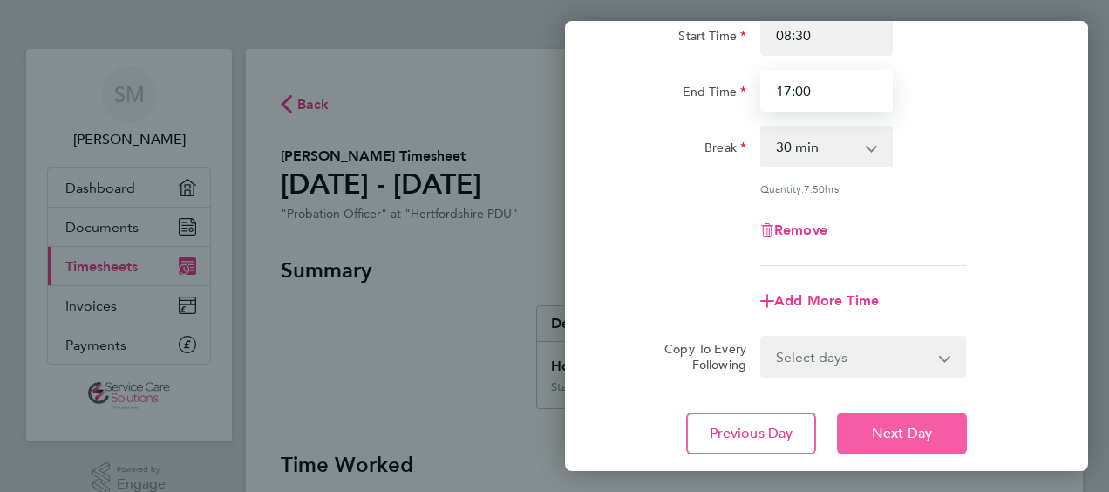
scroll to position [296, 0]
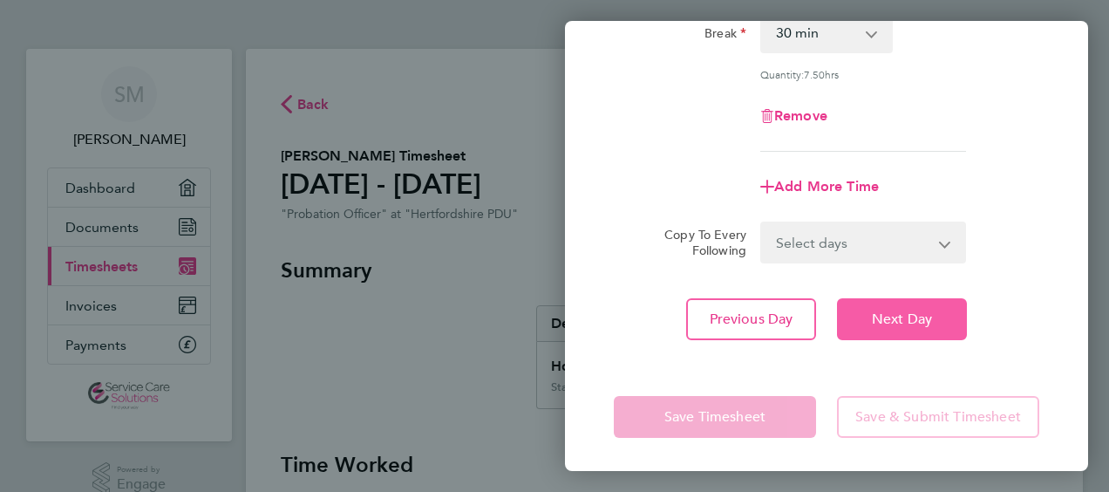
type input "17:00"
click at [897, 311] on span "Next Day" at bounding box center [902, 319] width 60 height 17
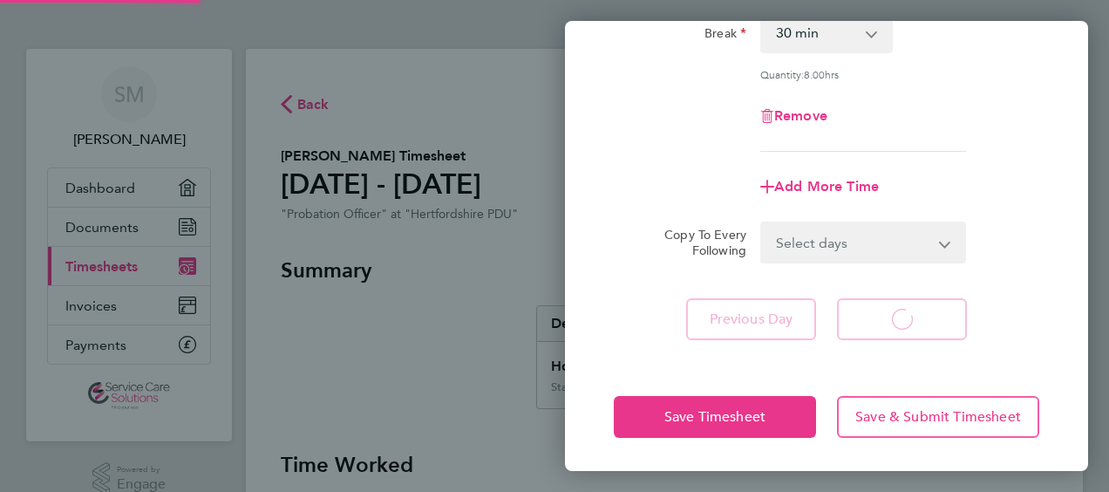
select select "30"
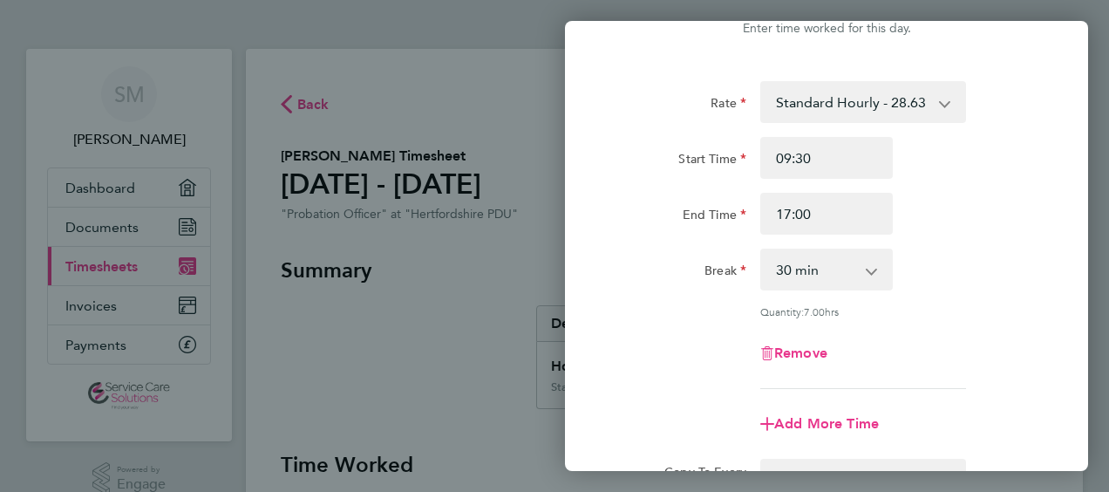
scroll to position [34, 0]
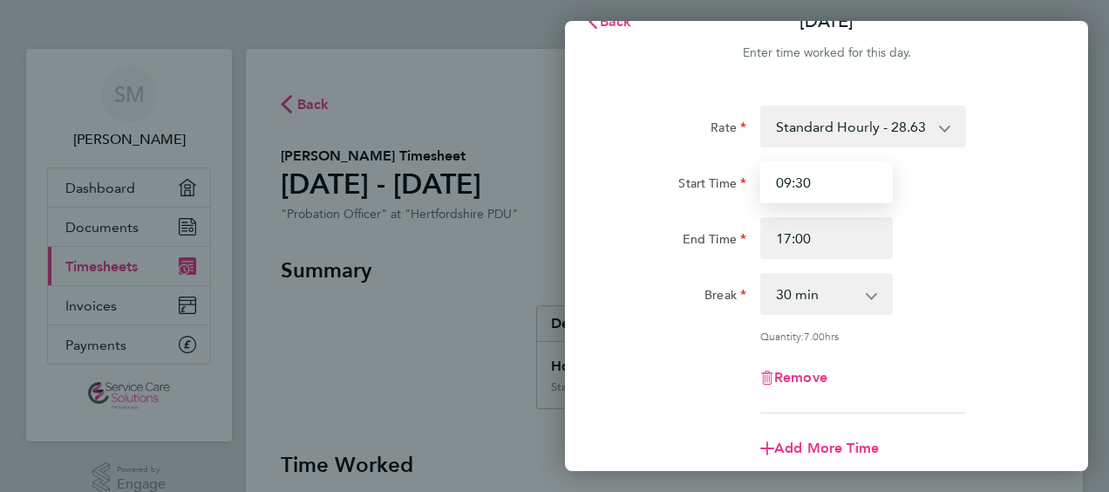
drag, startPoint x: 817, startPoint y: 180, endPoint x: 797, endPoint y: 181, distance: 20.1
click at [797, 181] on input "09:30" at bounding box center [827, 182] width 133 height 42
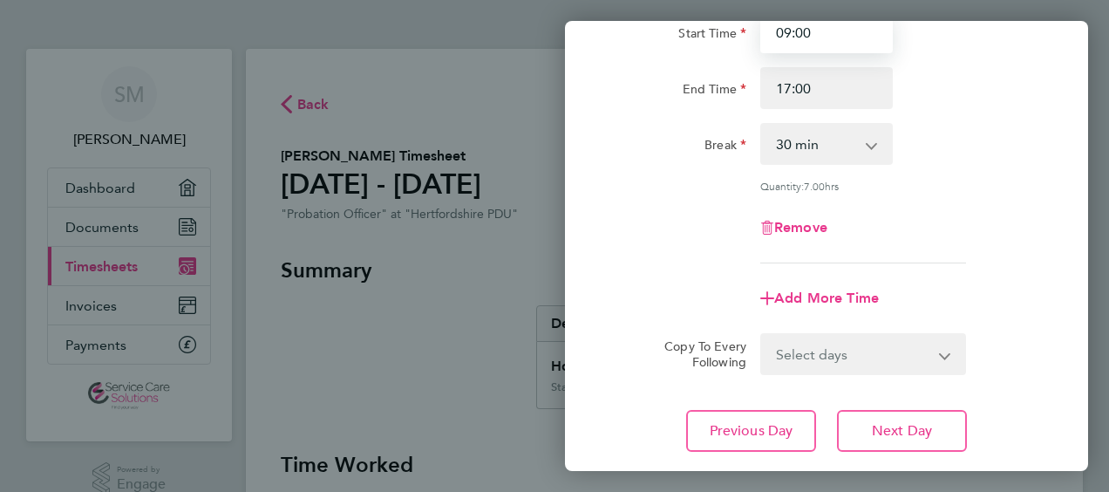
scroll to position [296, 0]
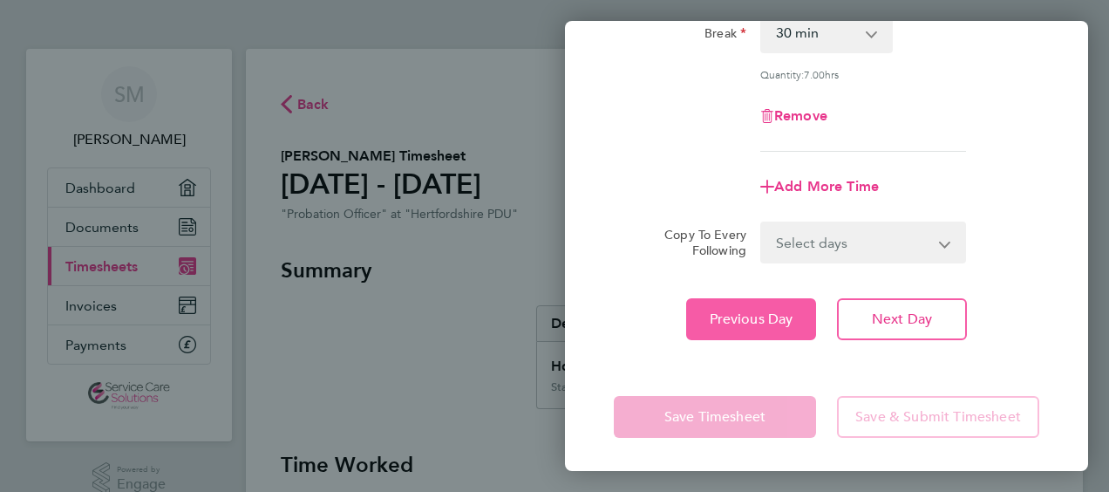
type input "09:00"
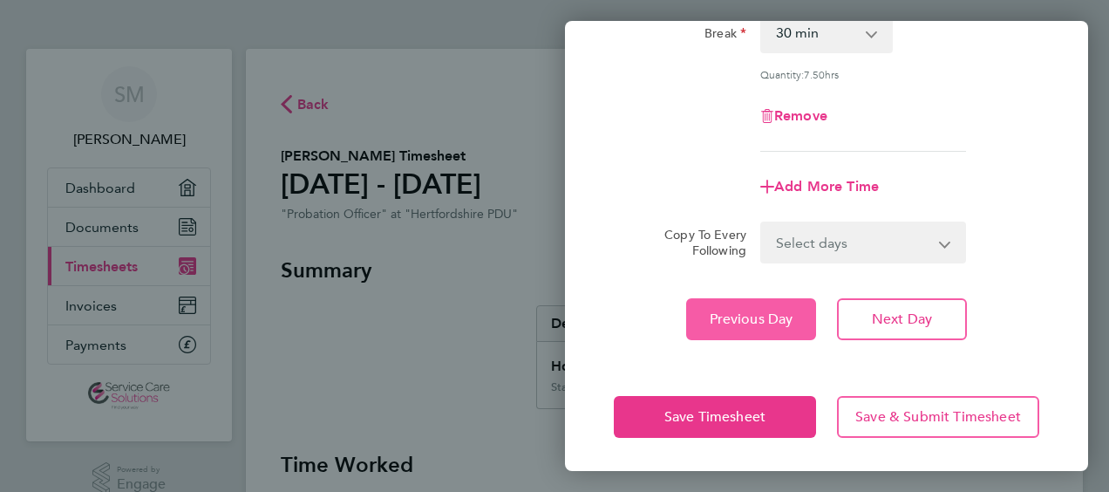
click at [762, 314] on span "Previous Day" at bounding box center [752, 319] width 84 height 17
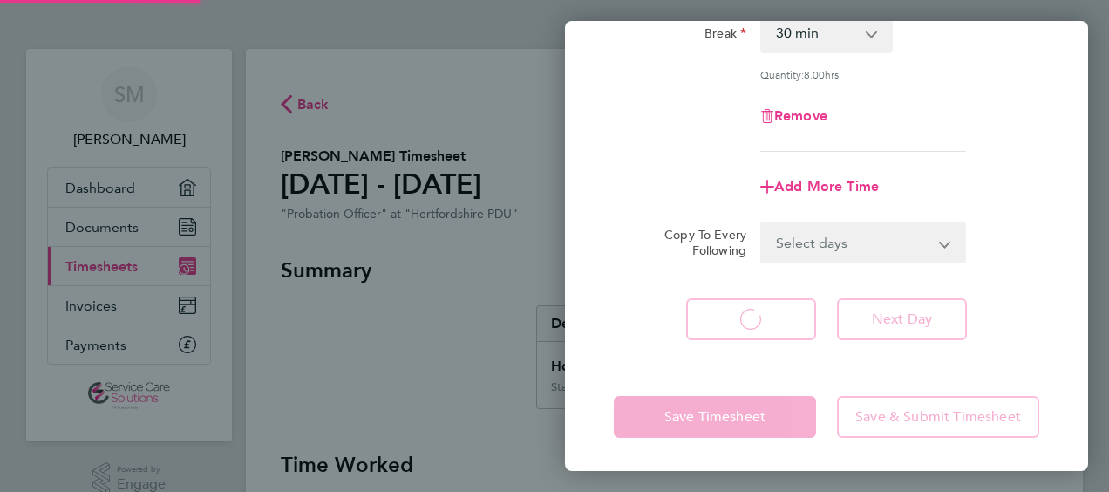
select select "30"
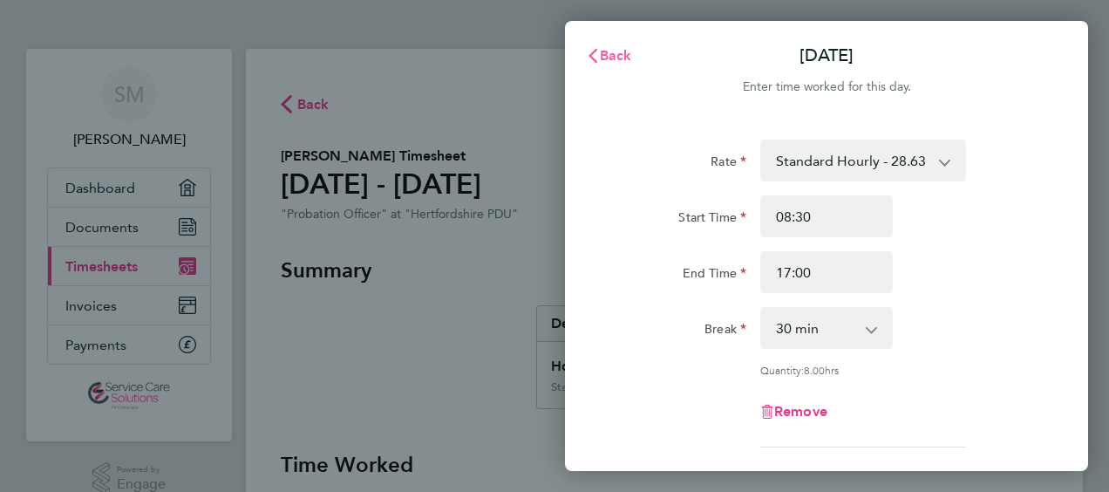
click at [605, 52] on span "Back" at bounding box center [616, 55] width 32 height 17
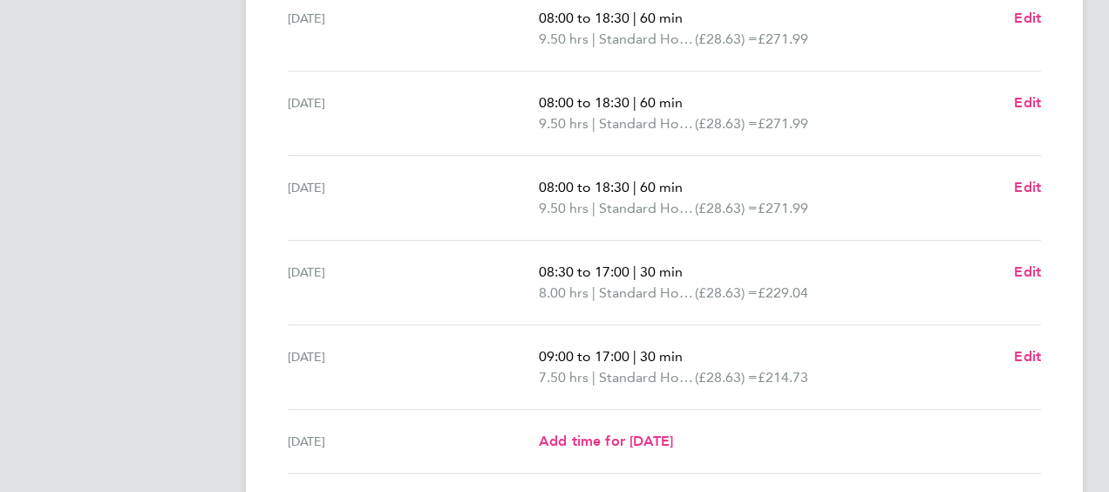
scroll to position [523, 0]
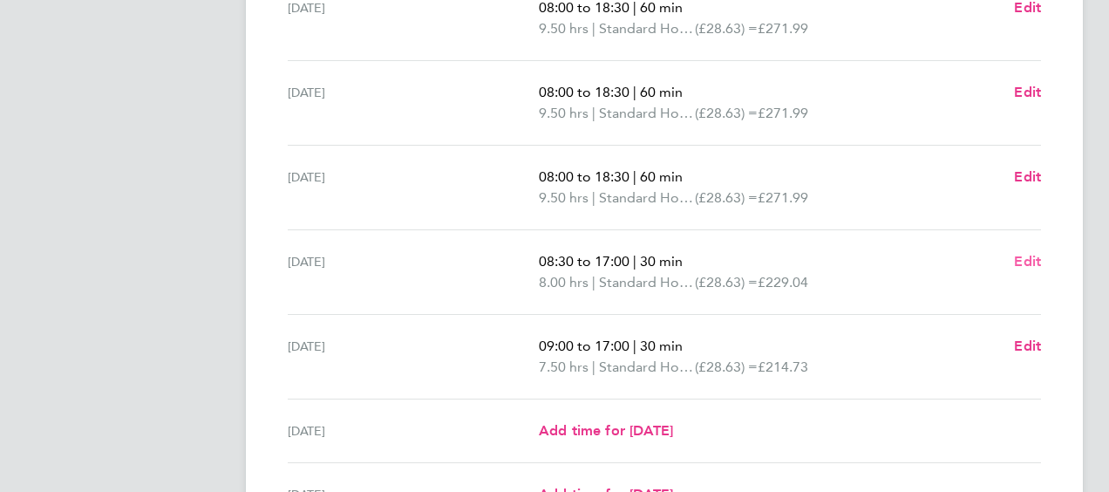
click at [1027, 259] on span "Edit" at bounding box center [1027, 261] width 27 height 17
select select "30"
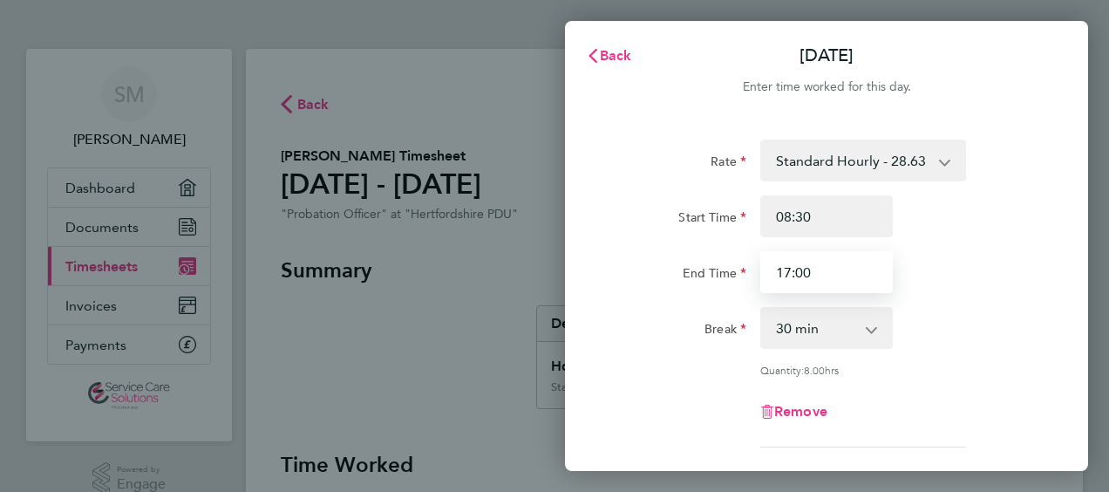
click at [812, 276] on input "17:00" at bounding box center [827, 272] width 133 height 42
type input "1"
type input "16:30"
click at [618, 288] on div "End Time" at bounding box center [680, 272] width 147 height 42
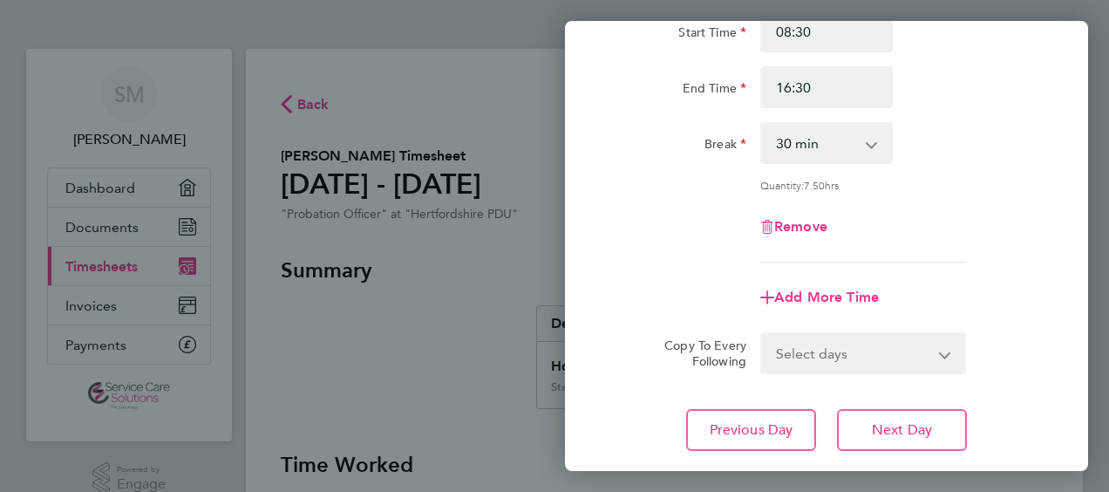
scroll to position [296, 0]
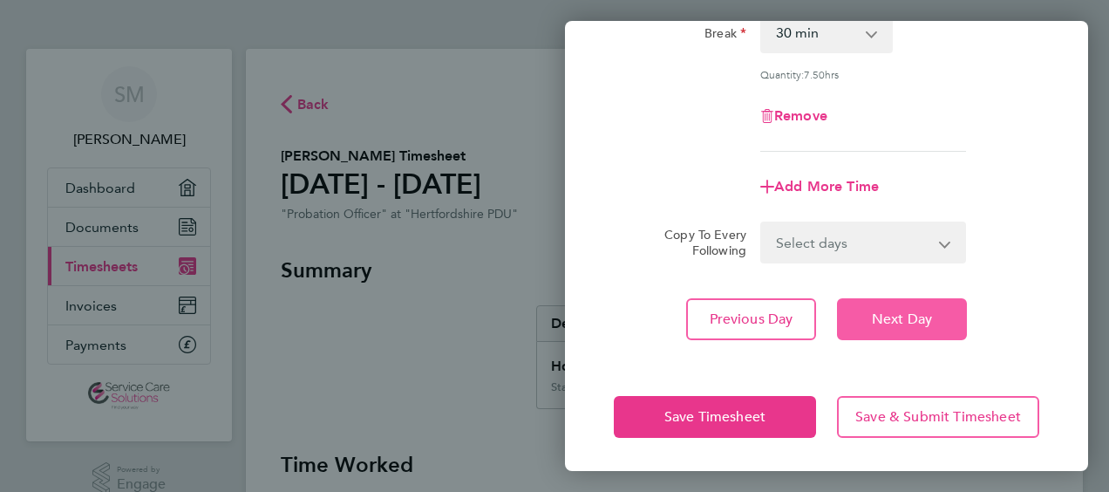
click at [912, 326] on button "Next Day" at bounding box center [902, 319] width 130 height 42
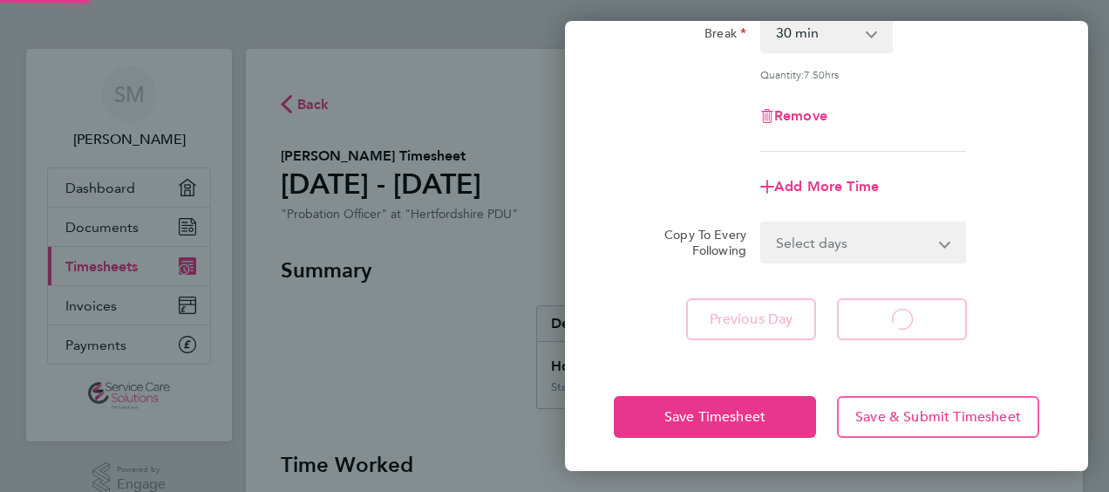
select select "30"
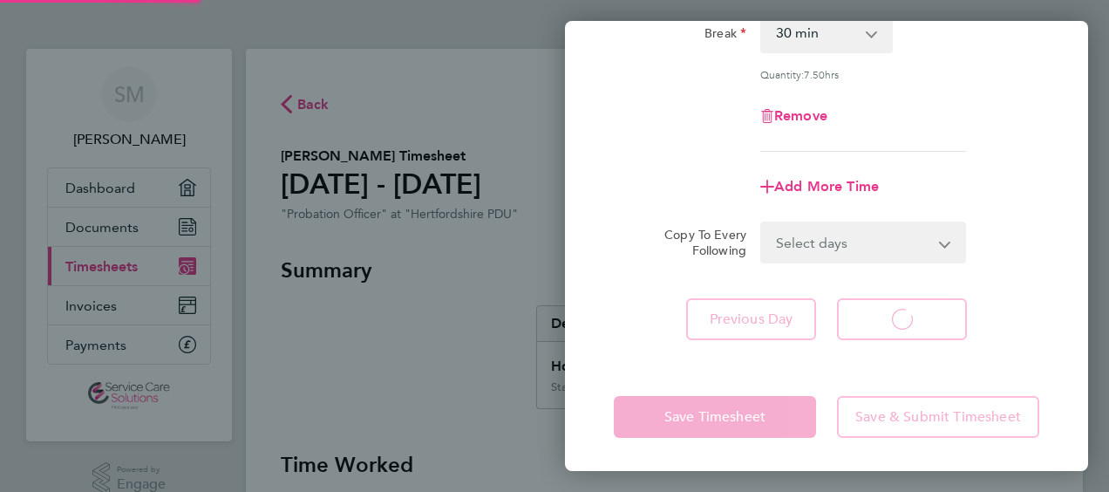
select select "30"
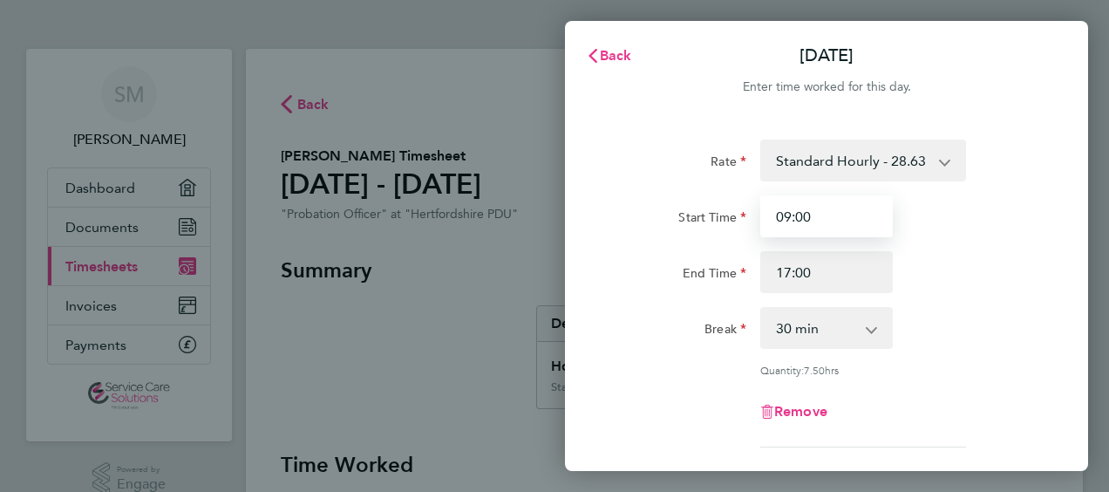
drag, startPoint x: 827, startPoint y: 208, endPoint x: 712, endPoint y: 207, distance: 115.1
click at [687, 213] on div "Start Time 09:00" at bounding box center [827, 216] width 440 height 42
type input "08:30"
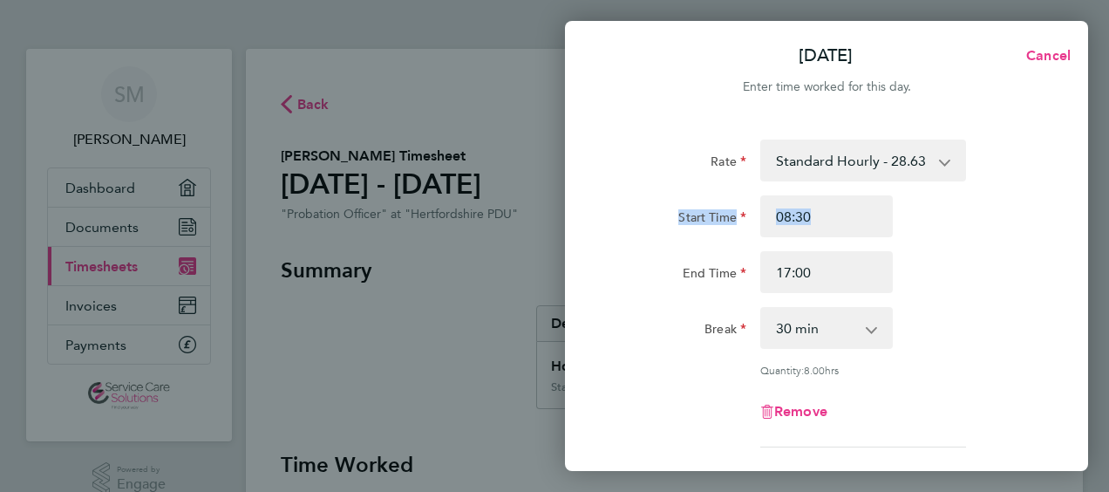
drag, startPoint x: 656, startPoint y: 245, endPoint x: 667, endPoint y: 249, distance: 12.1
click at [665, 249] on div "Start Time 08:30 End Time 17:00" at bounding box center [827, 244] width 440 height 98
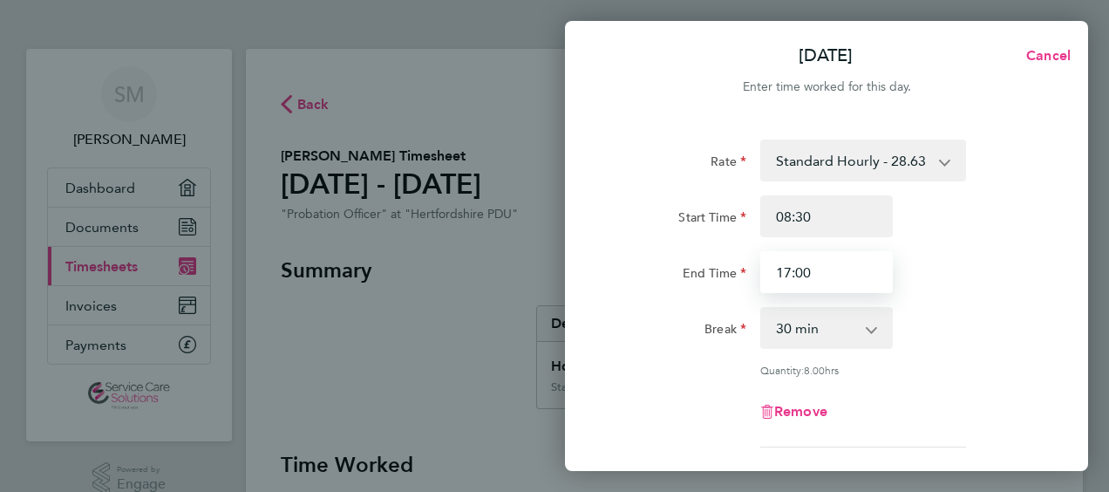
drag, startPoint x: 840, startPoint y: 270, endPoint x: 737, endPoint y: 269, distance: 102.9
click at [745, 269] on div "End Time 17:00" at bounding box center [827, 272] width 440 height 42
type input "16:30"
click at [672, 173] on div "Rate" at bounding box center [680, 157] width 133 height 35
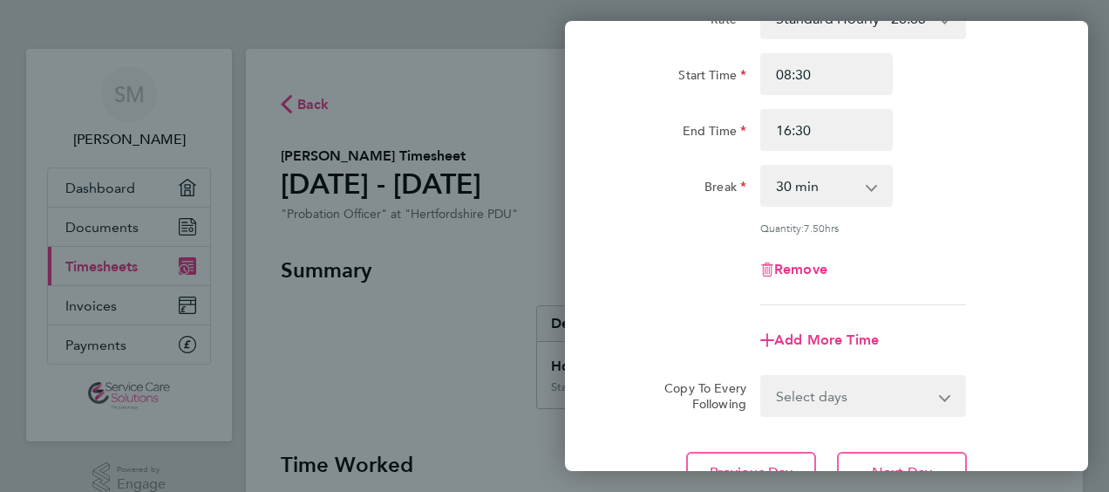
scroll to position [296, 0]
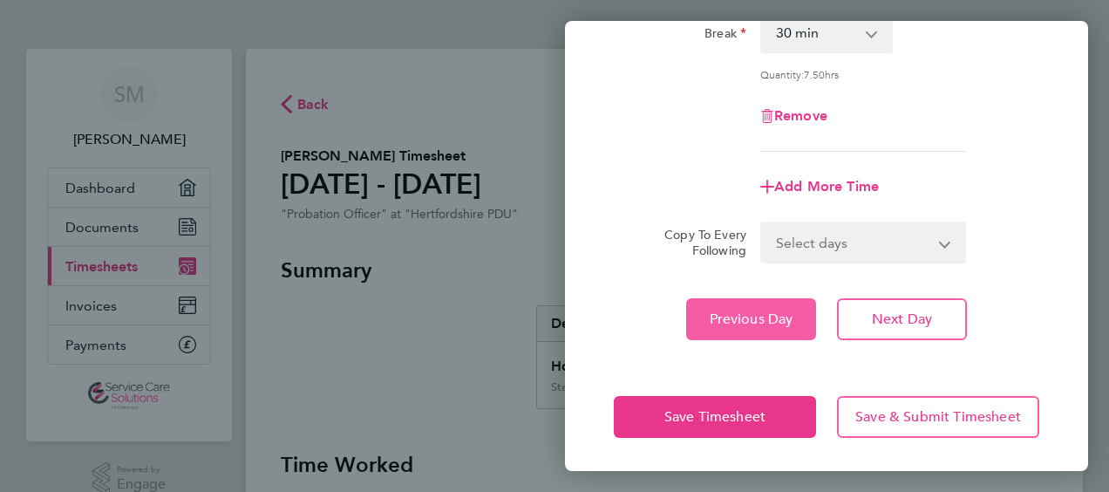
click at [797, 317] on button "Previous Day" at bounding box center [751, 319] width 130 height 42
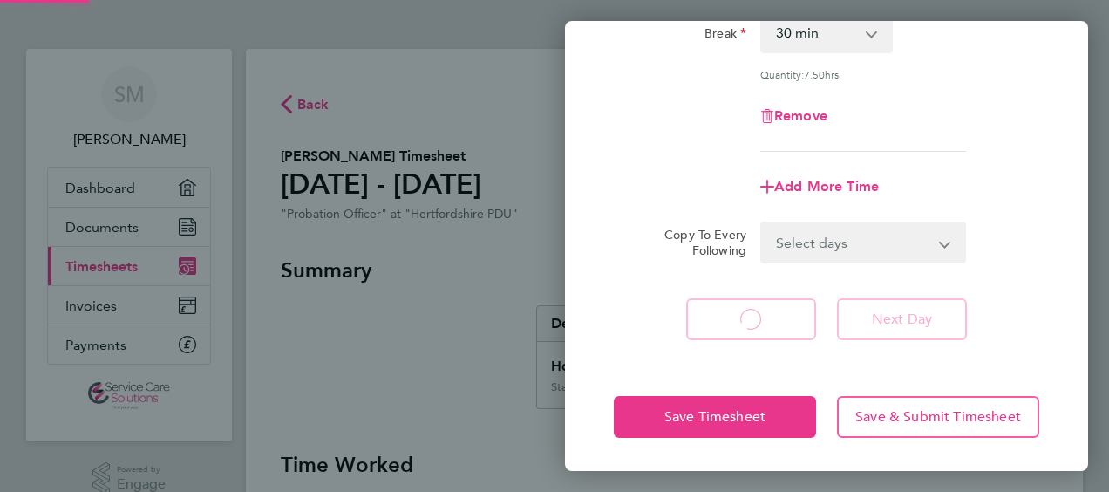
select select "30"
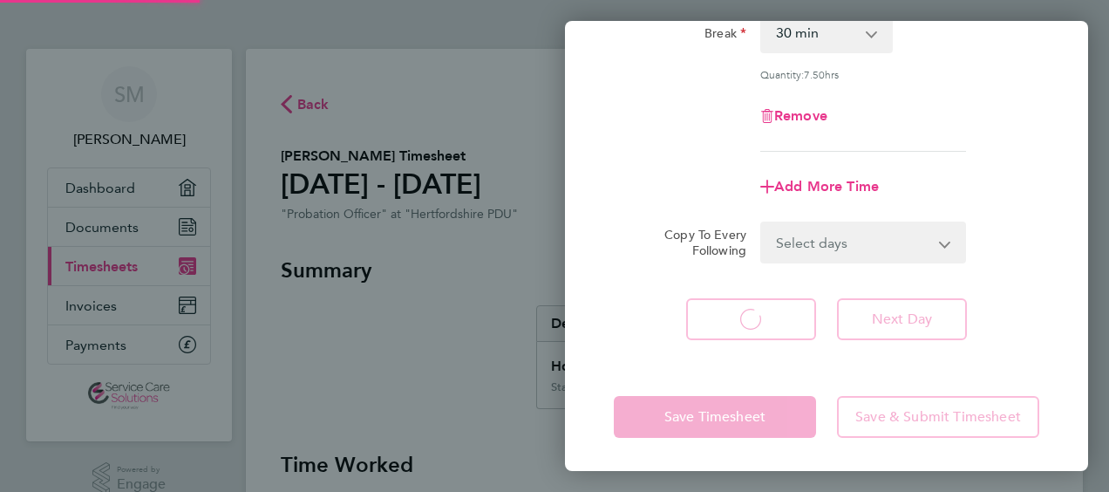
select select "30"
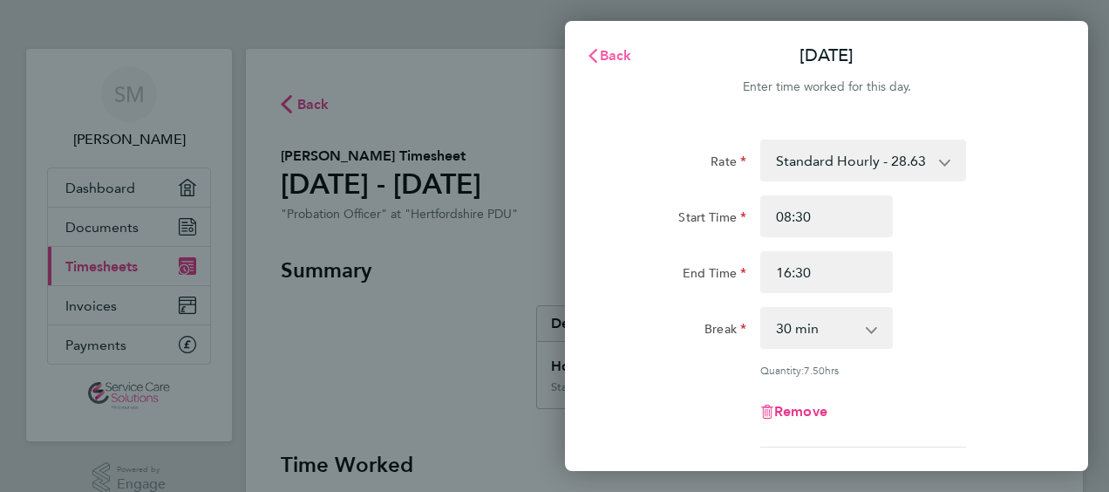
click at [607, 52] on span "Back" at bounding box center [616, 55] width 32 height 17
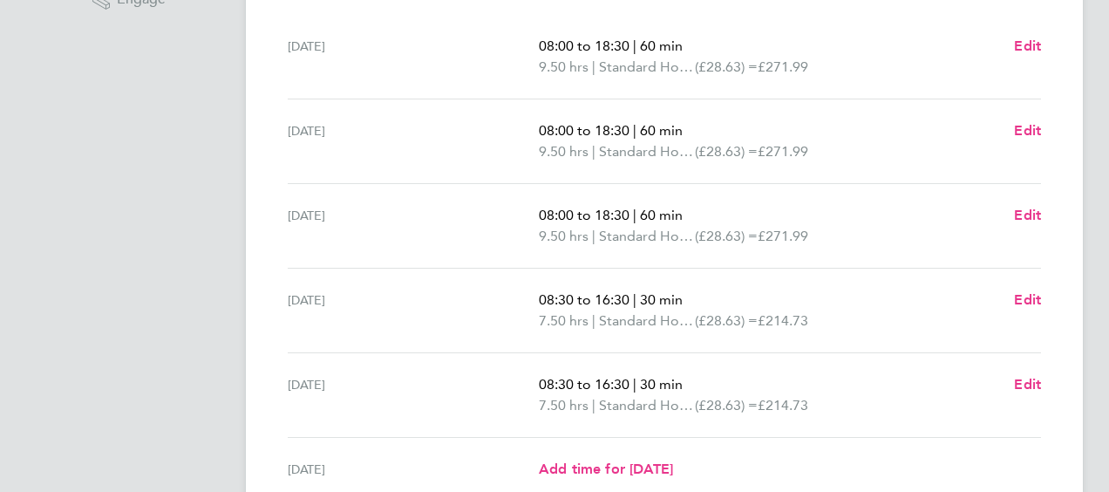
scroll to position [523, 0]
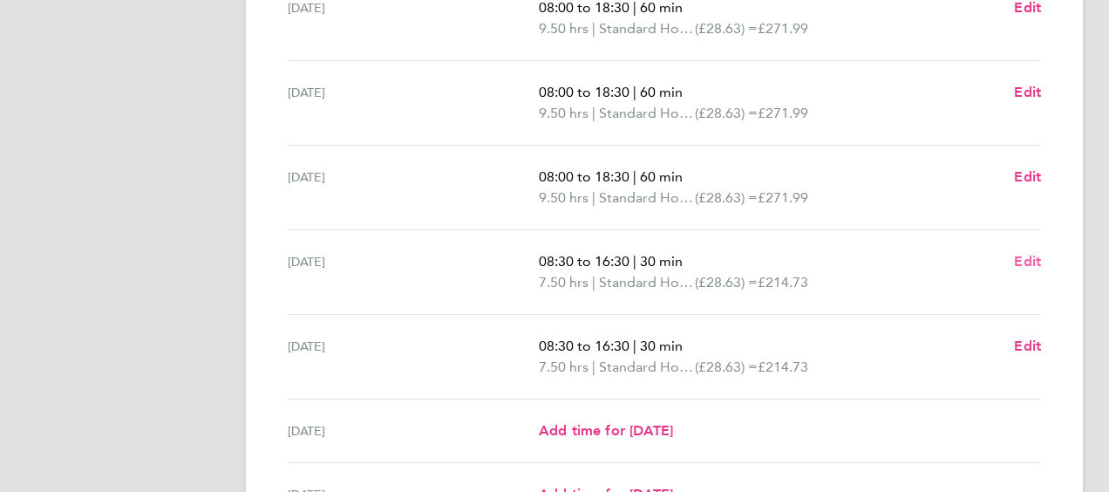
click at [1022, 261] on span "Edit" at bounding box center [1027, 261] width 27 height 17
select select "30"
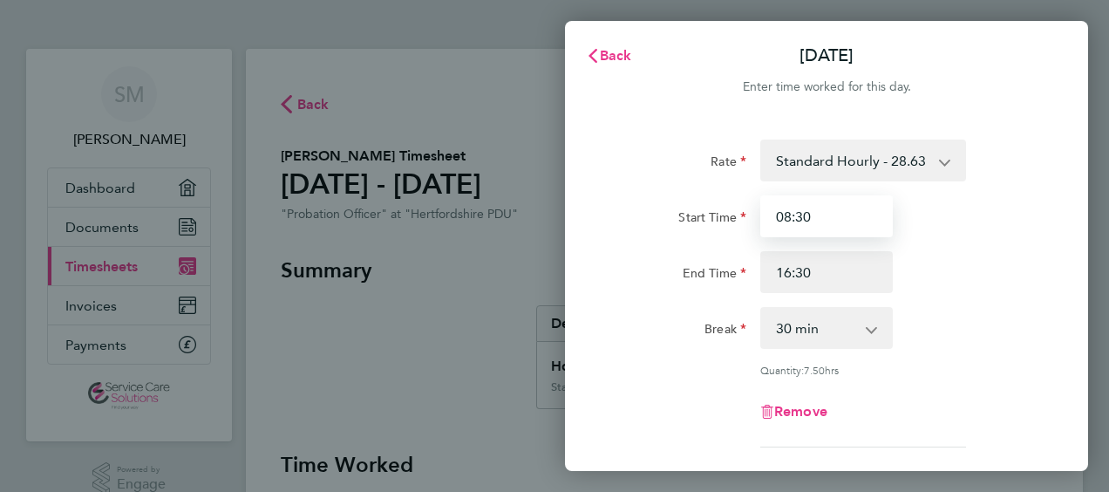
drag, startPoint x: 808, startPoint y: 208, endPoint x: 809, endPoint y: 222, distance: 14.0
click at [809, 208] on input "08:30" at bounding box center [827, 216] width 133 height 42
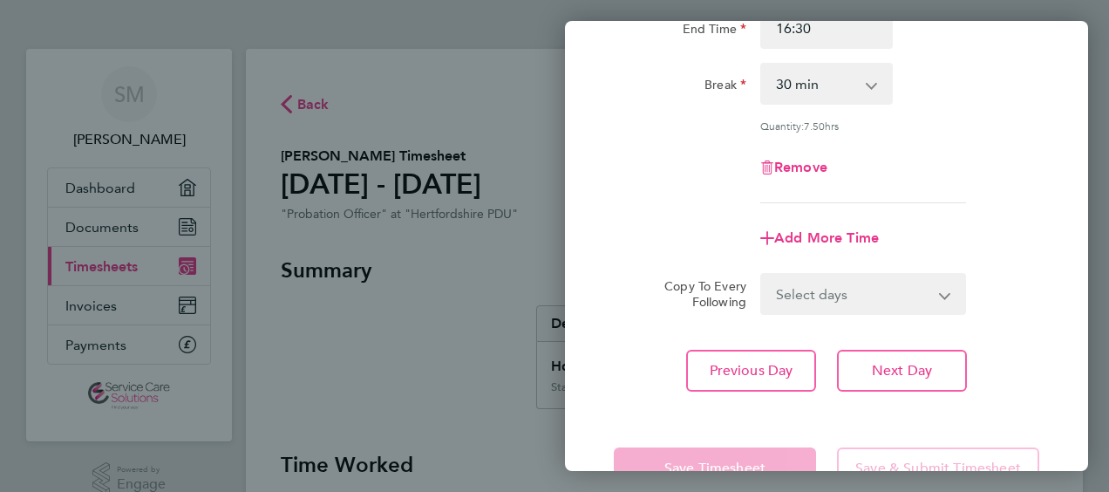
scroll to position [296, 0]
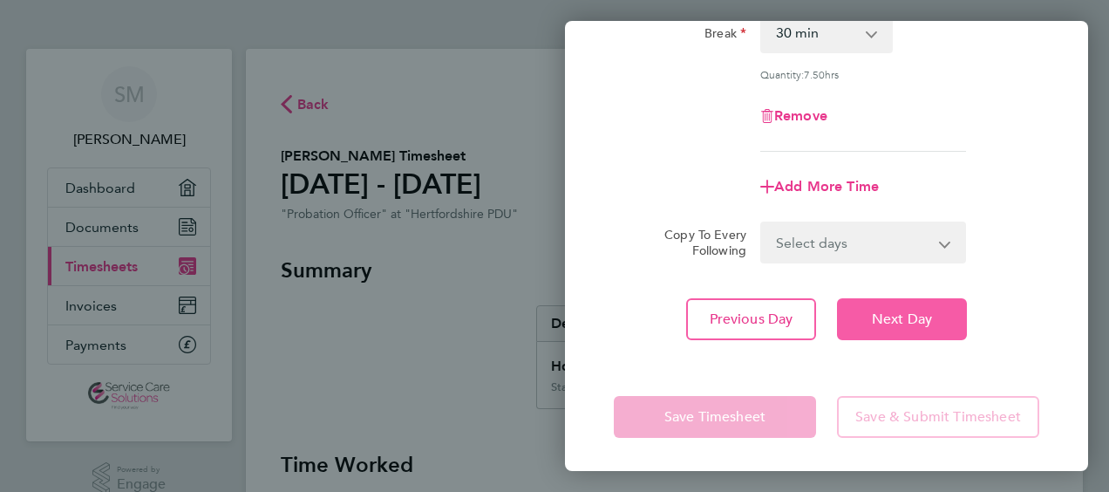
type input "08:00"
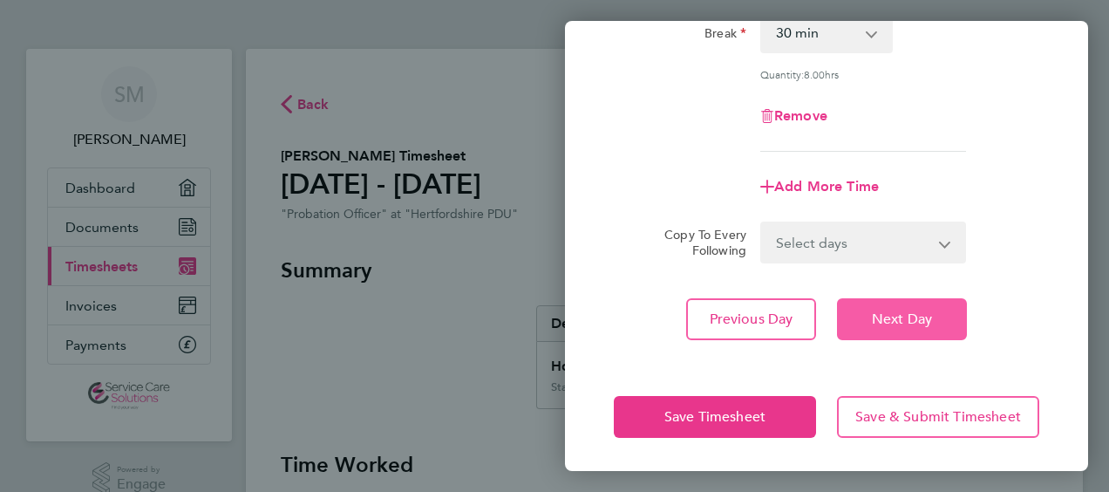
click at [870, 321] on button "Next Day" at bounding box center [902, 319] width 130 height 42
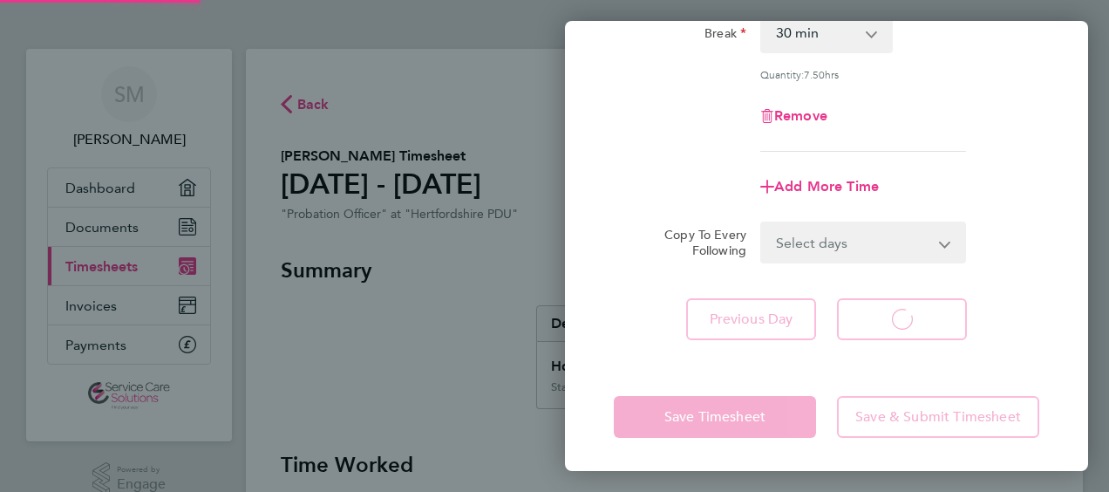
select select "30"
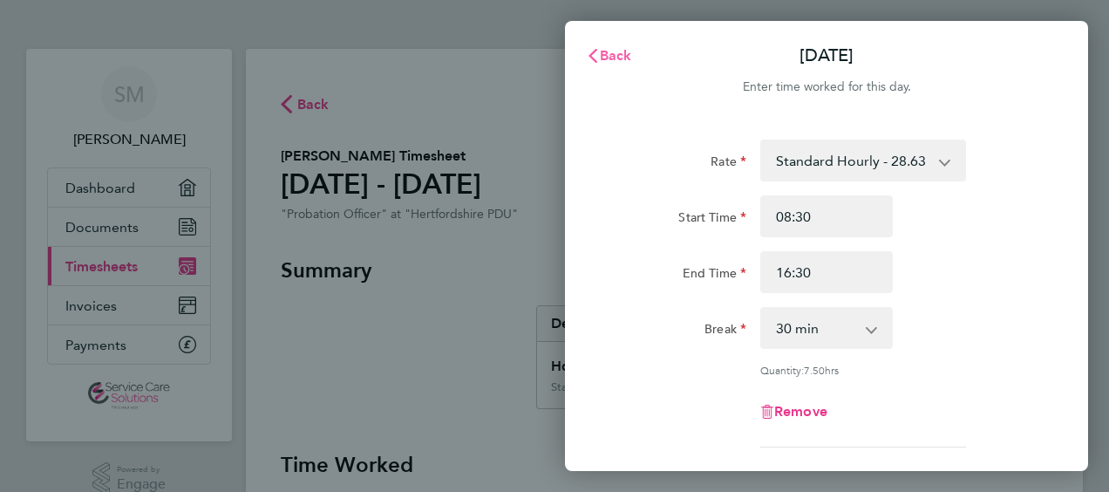
click at [609, 55] on span "Back" at bounding box center [616, 55] width 32 height 17
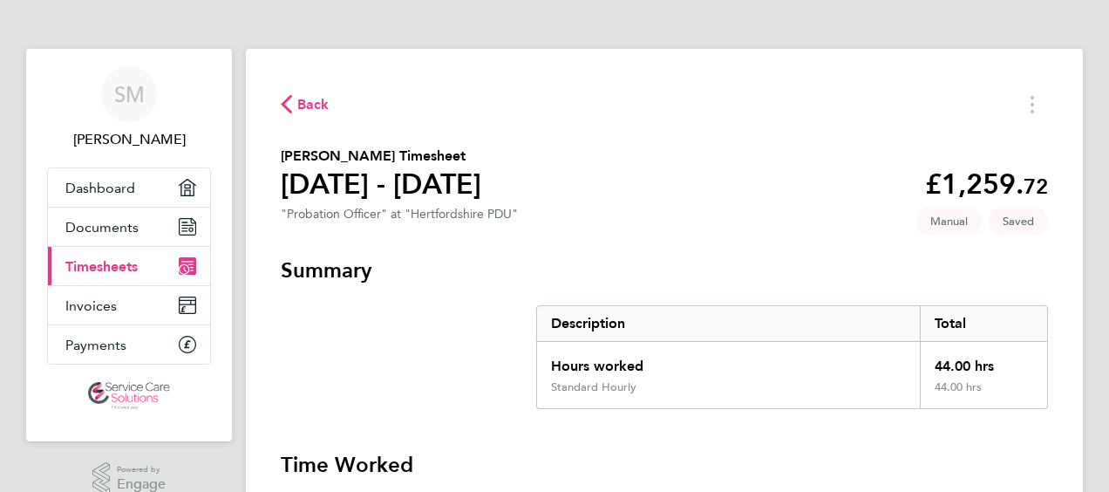
scroll to position [262, 0]
